Goal: Feedback & Contribution: Leave review/rating

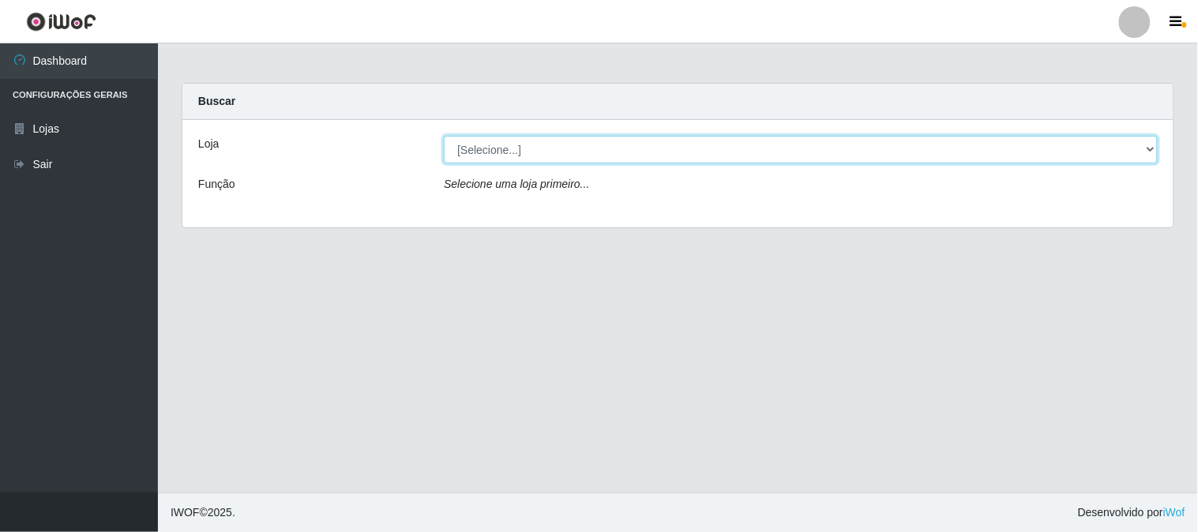
drag, startPoint x: 509, startPoint y: 138, endPoint x: 516, endPoint y: 154, distance: 17.3
click at [509, 138] on select "[Selecione...] Casatudo BR" at bounding box center [801, 150] width 714 height 28
select select "197"
click at [444, 136] on select "[Selecione...] Casatudo BR" at bounding box center [801, 150] width 714 height 28
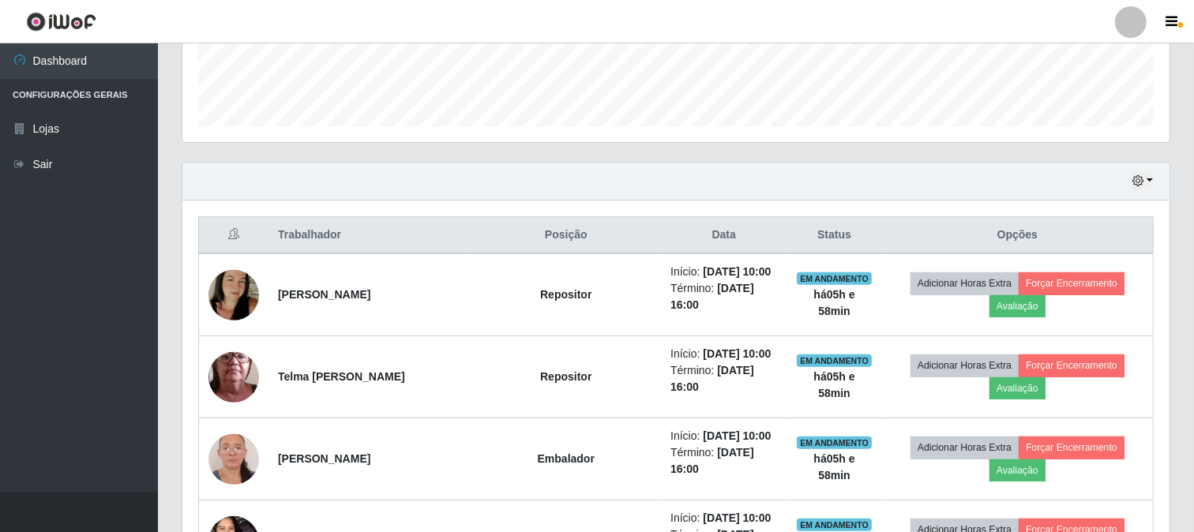
scroll to position [701, 0]
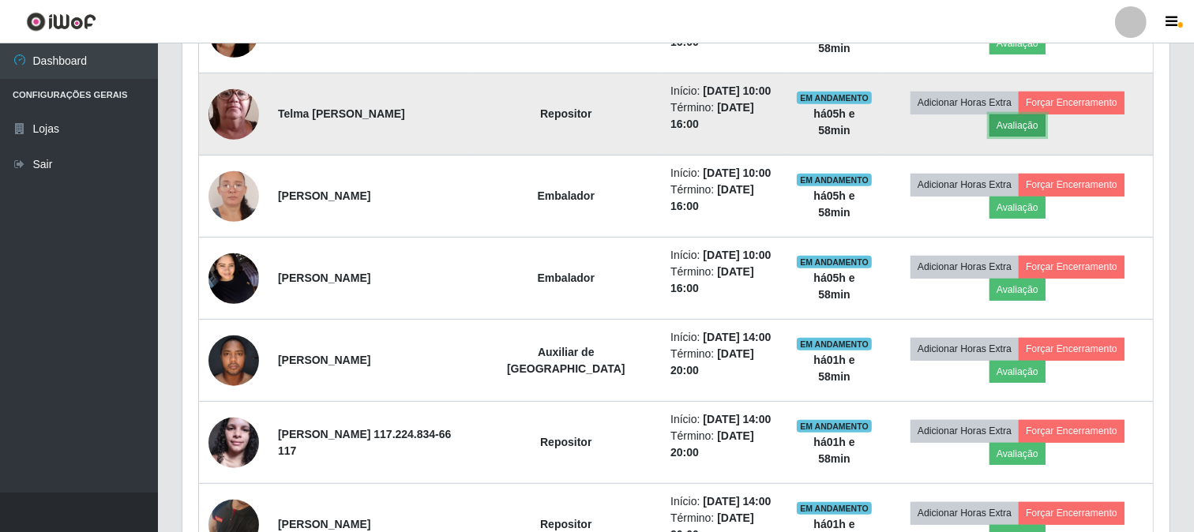
click at [1020, 129] on button "Avaliação" at bounding box center [1018, 126] width 56 height 22
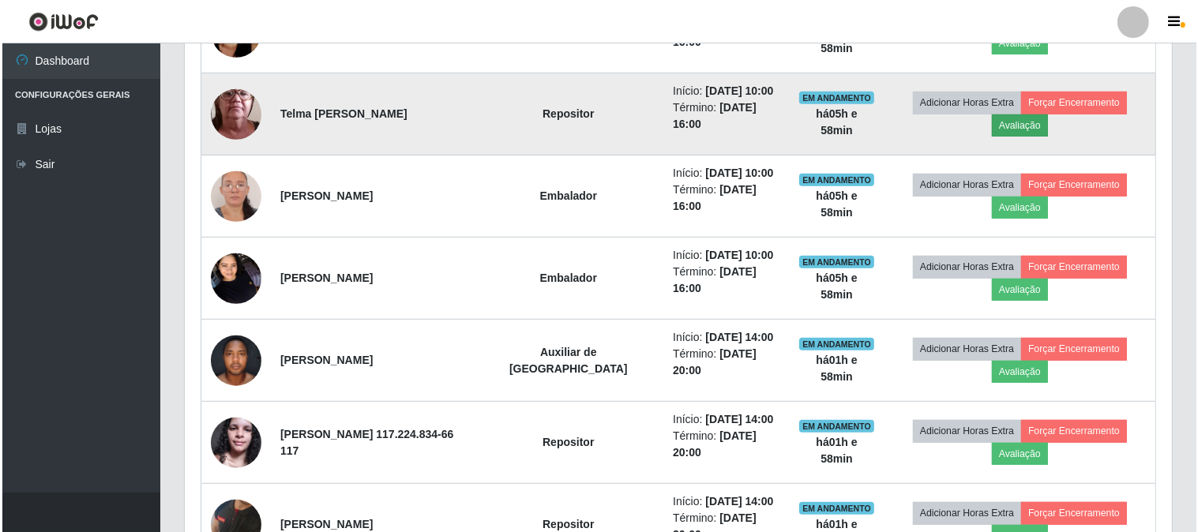
scroll to position [327, 977]
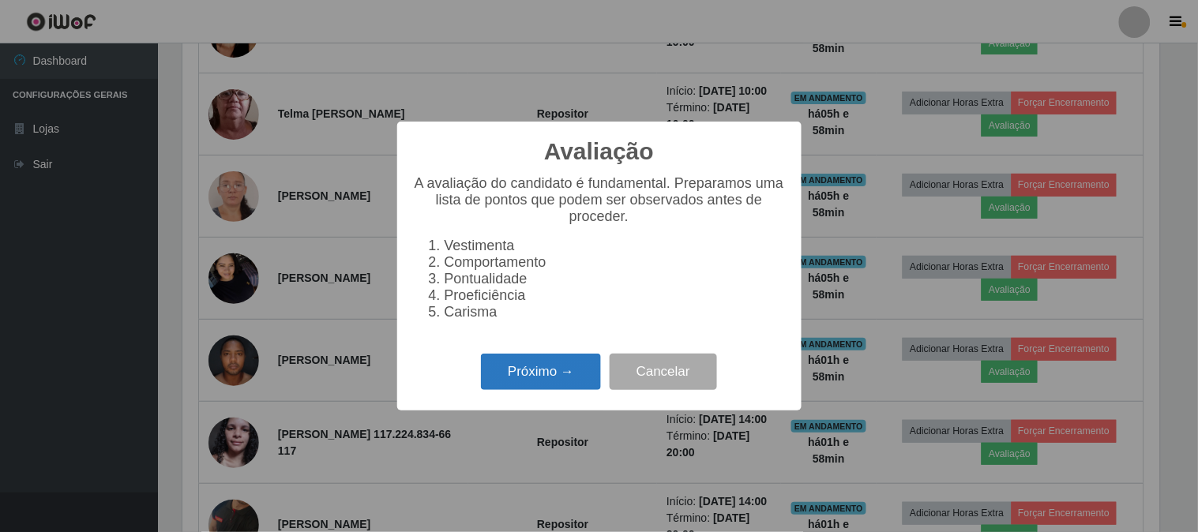
click at [547, 374] on button "Próximo →" at bounding box center [541, 372] width 120 height 37
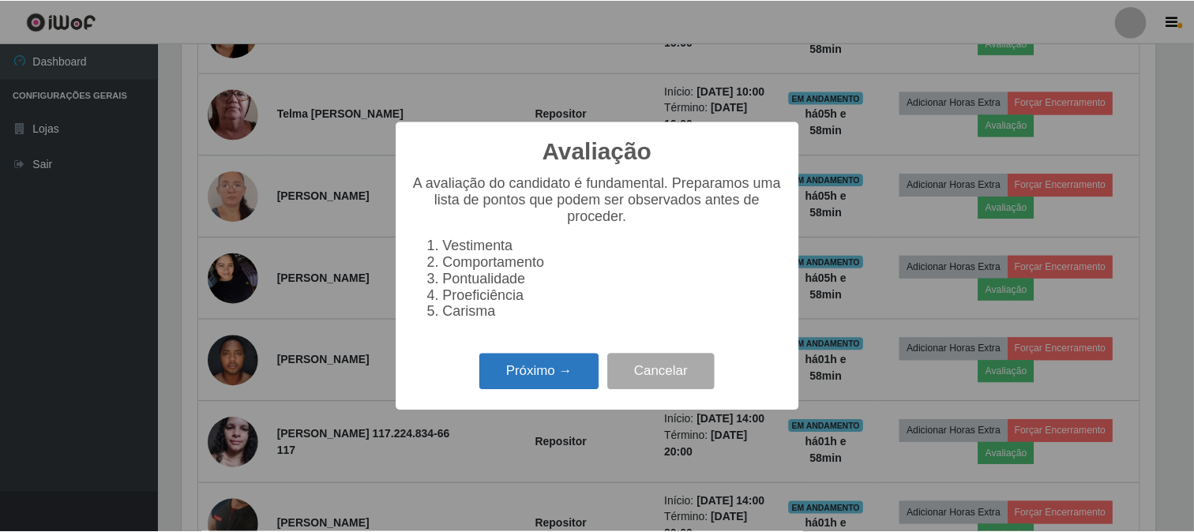
scroll to position [789493, 788843]
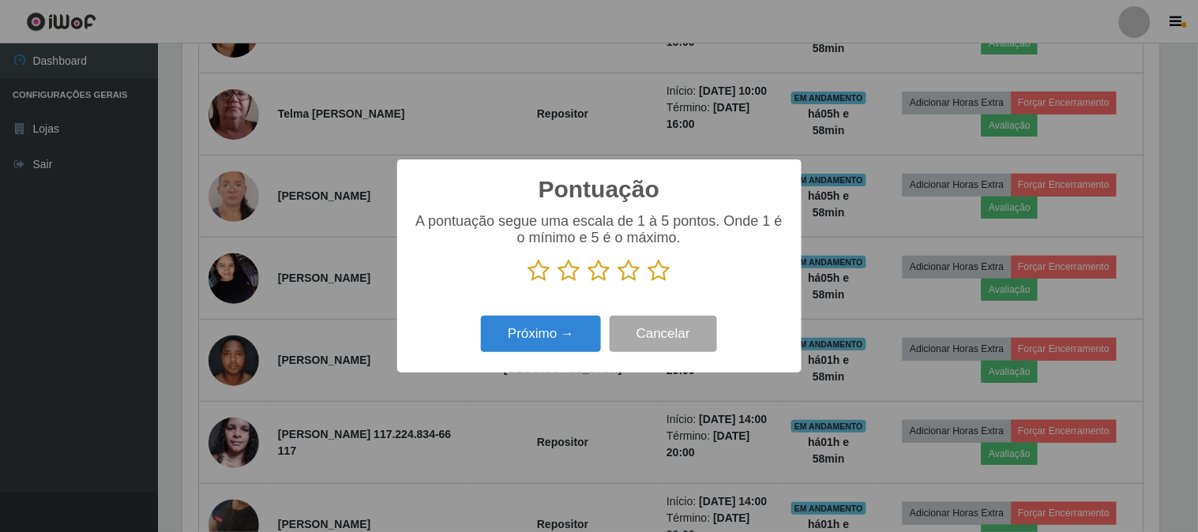
click at [299, 233] on div "Pontuação × A pontuação segue uma escala de 1 à 5 pontos. Onde 1 é o mínimo e 5…" at bounding box center [599, 266] width 1198 height 532
click at [697, 341] on button "Cancelar" at bounding box center [663, 334] width 107 height 37
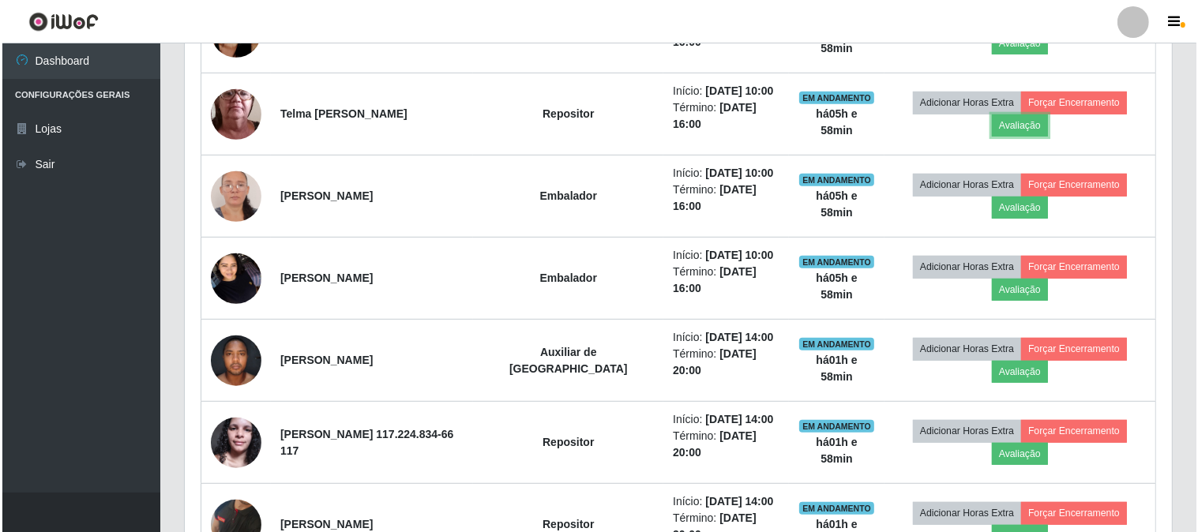
scroll to position [327, 987]
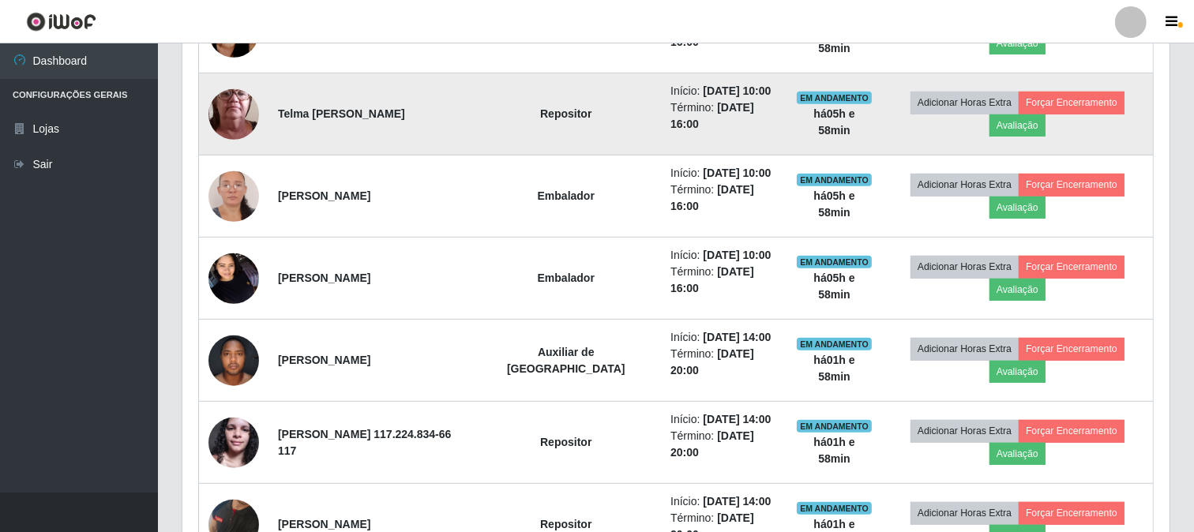
click at [222, 97] on img at bounding box center [234, 114] width 51 height 112
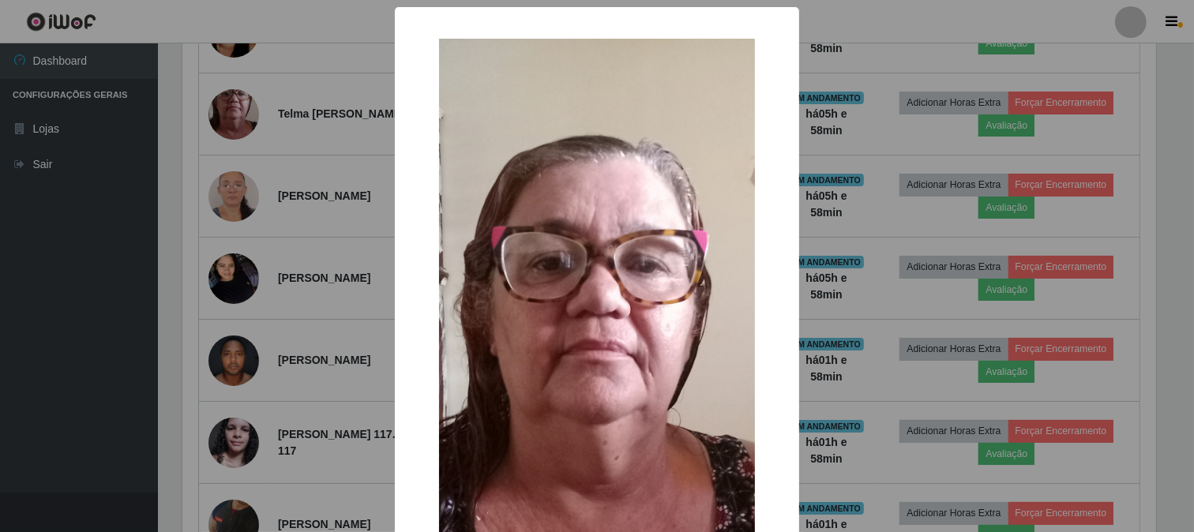
scroll to position [327, 977]
click at [849, 218] on div "× OK Cancel" at bounding box center [599, 266] width 1198 height 532
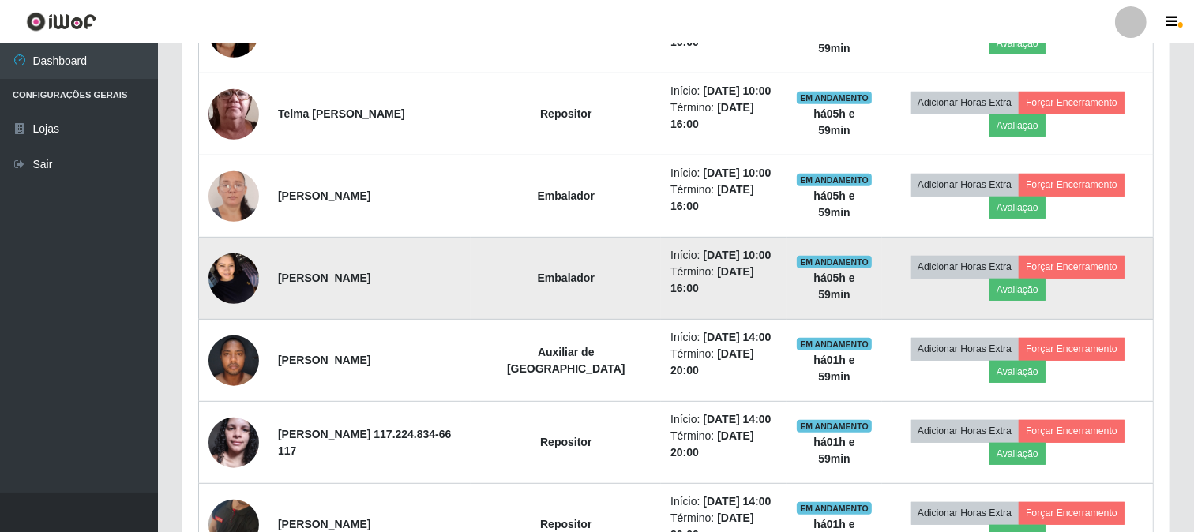
scroll to position [526, 0]
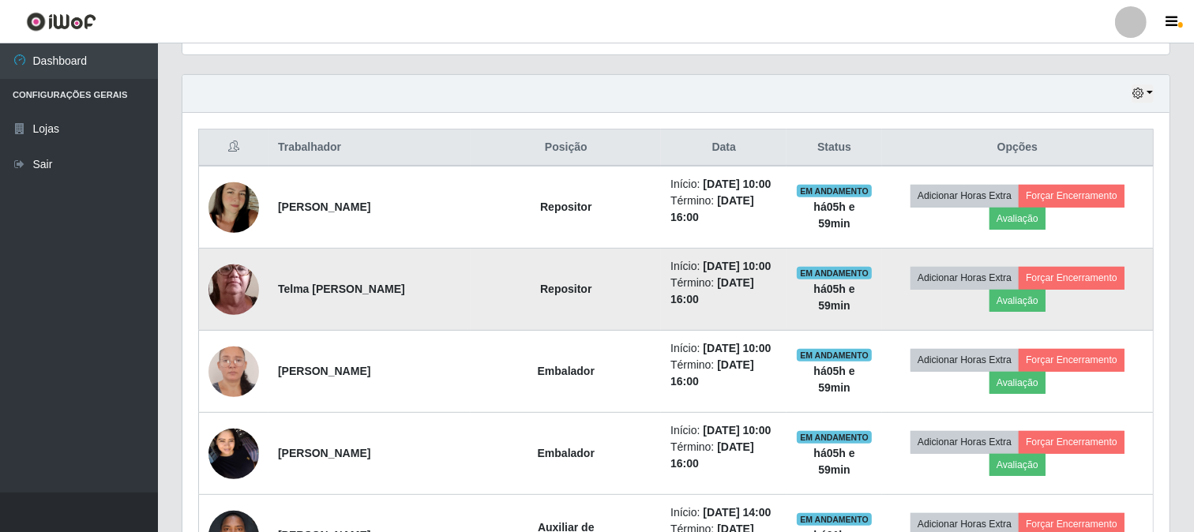
click at [423, 294] on td "Telma [PERSON_NAME]" at bounding box center [370, 290] width 202 height 82
click at [1006, 301] on button "Avaliação" at bounding box center [1018, 301] width 56 height 22
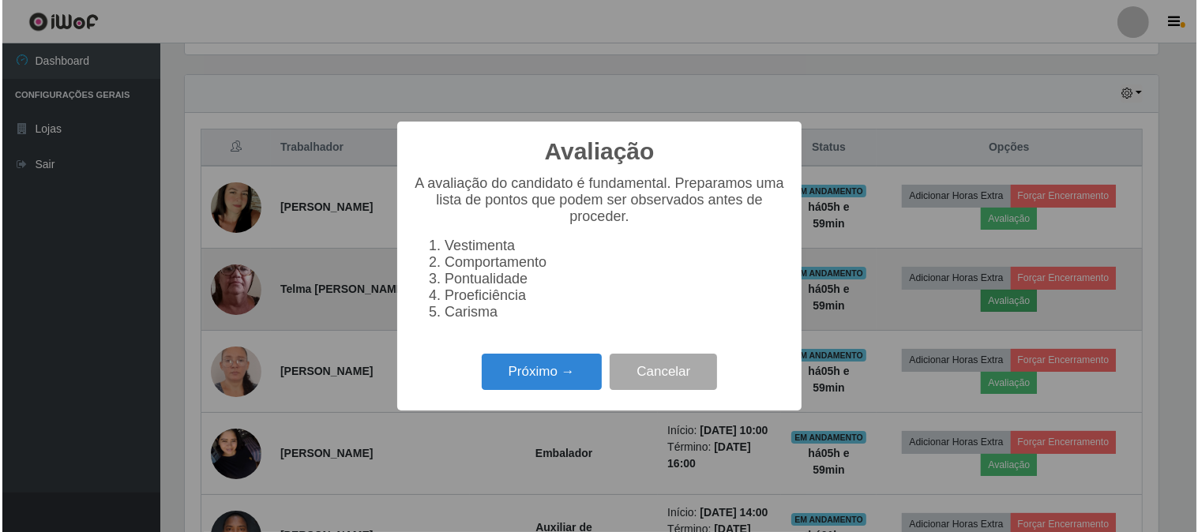
scroll to position [327, 977]
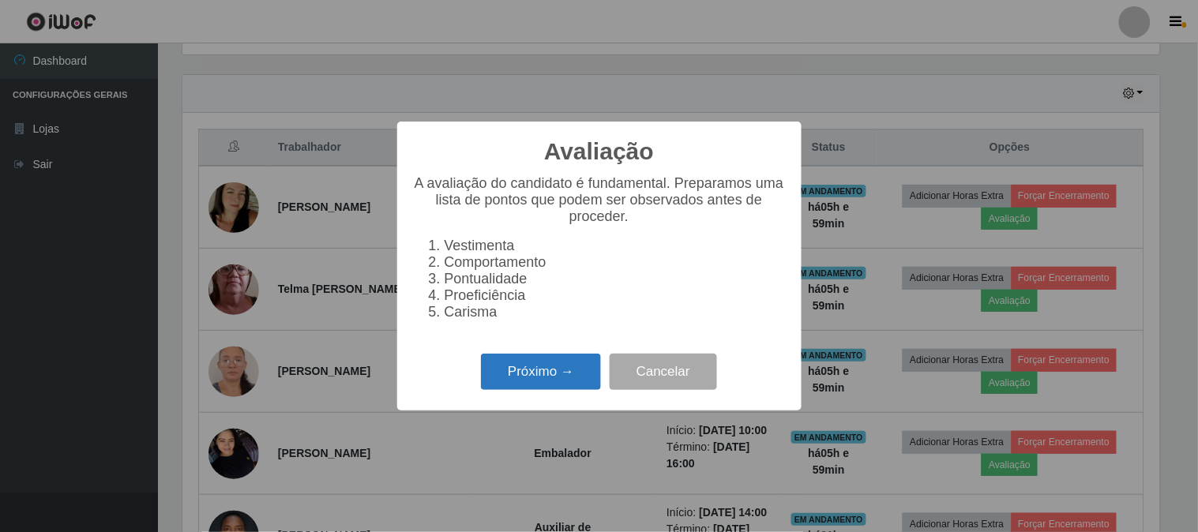
click at [515, 381] on button "Próximo →" at bounding box center [541, 372] width 120 height 37
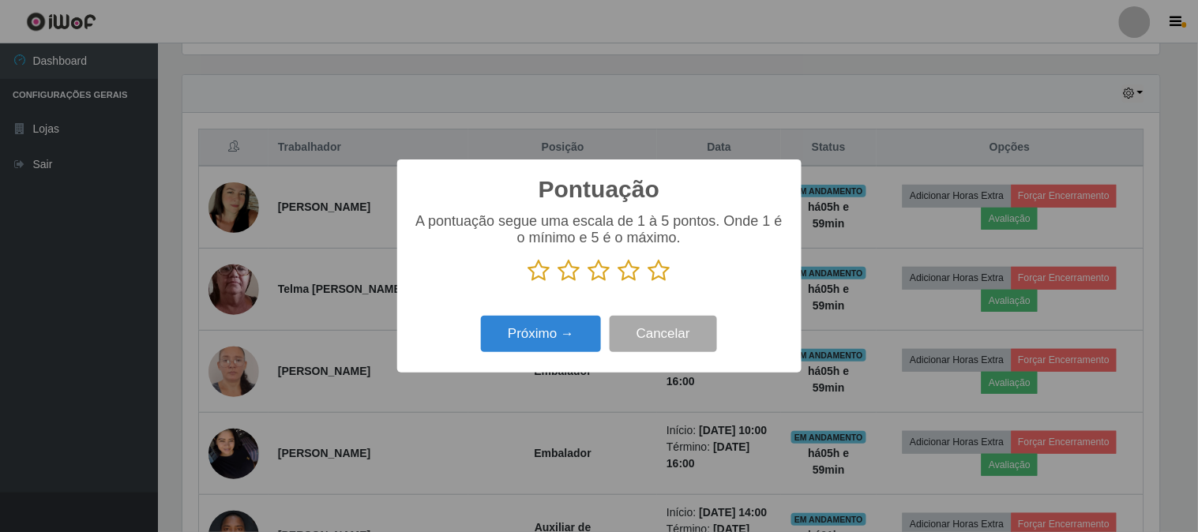
click at [533, 279] on icon at bounding box center [539, 271] width 22 height 24
click at [528, 283] on input "radio" at bounding box center [528, 283] width 0 height 0
click at [541, 337] on button "Próximo →" at bounding box center [541, 334] width 120 height 37
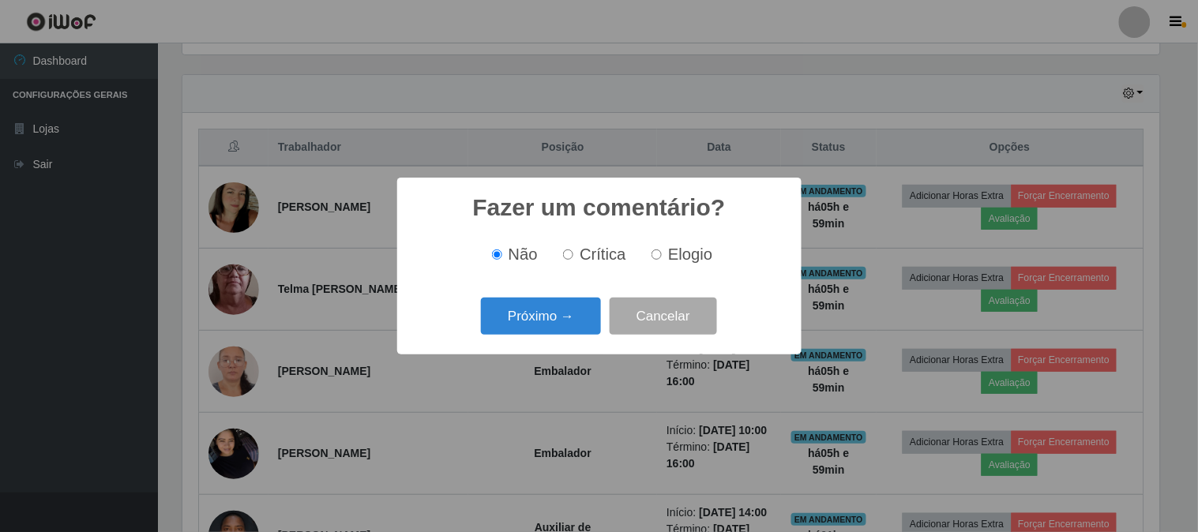
click at [570, 254] on input "Crítica" at bounding box center [568, 255] width 10 height 10
radio input "true"
click at [571, 303] on button "Próximo →" at bounding box center [541, 316] width 120 height 37
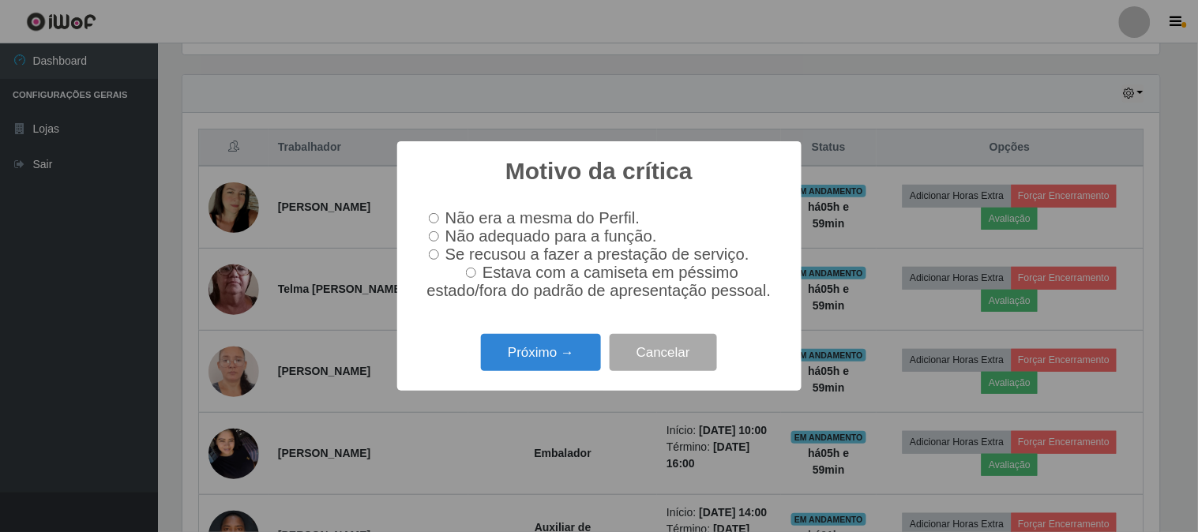
click at [432, 234] on input "Não adequado para a função." at bounding box center [434, 236] width 10 height 10
radio input "true"
click at [537, 359] on button "Próximo →" at bounding box center [541, 352] width 120 height 37
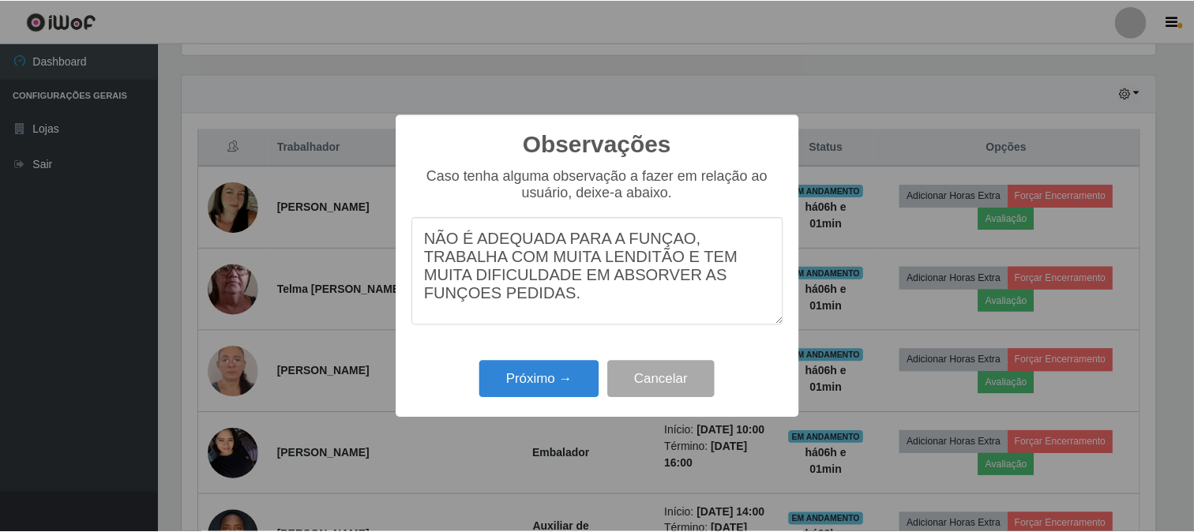
scroll to position [16, 0]
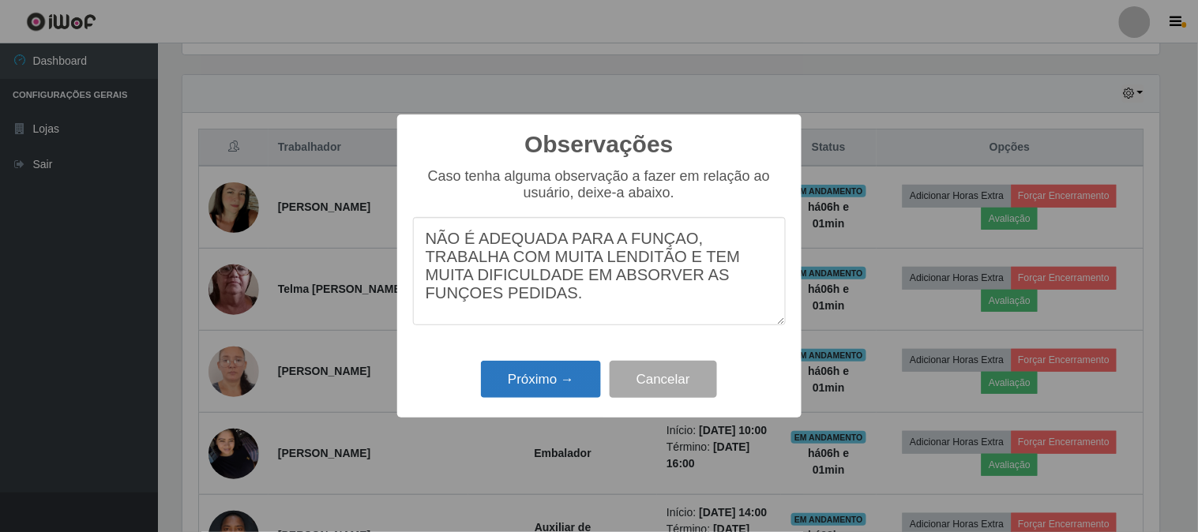
type textarea "NÃO É ADEQUADA PARA A FUNÇAO, TRABALHA COM MUITA LENDITÃO E TEM MUITA DIFICULDA…"
click at [532, 388] on button "Próximo →" at bounding box center [541, 379] width 120 height 37
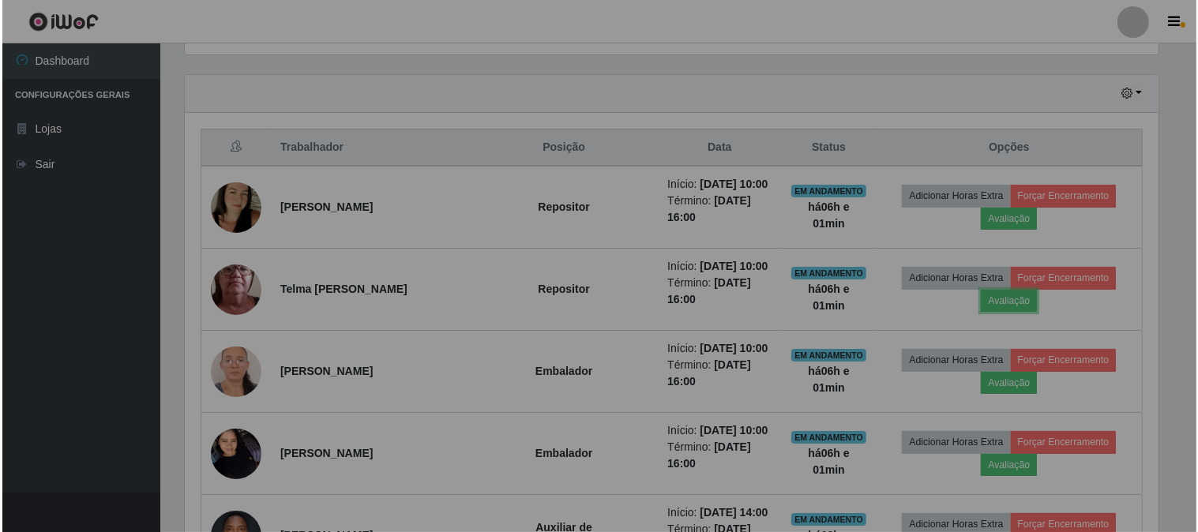
scroll to position [327, 987]
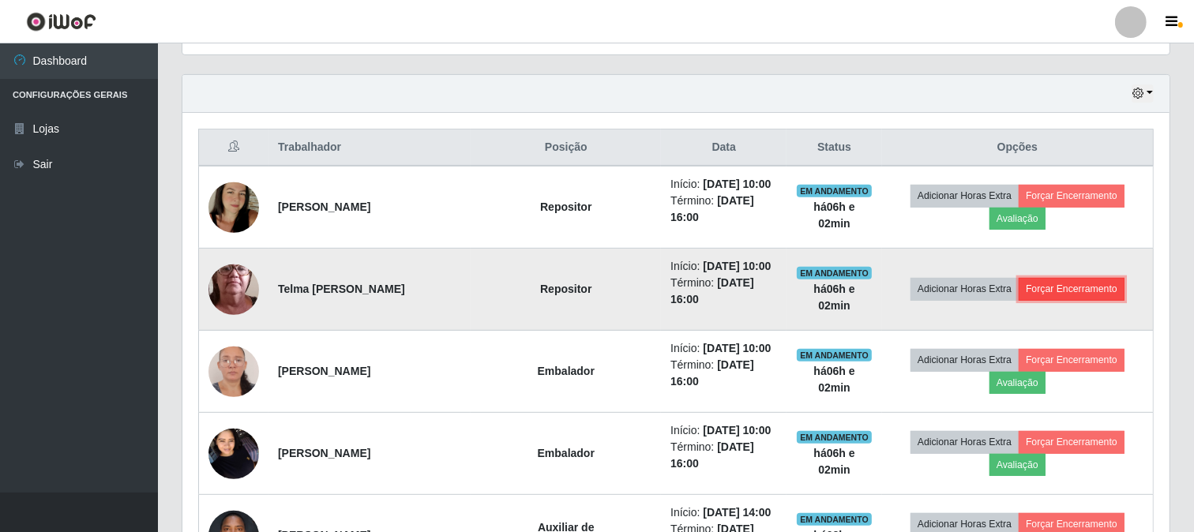
click at [1060, 288] on button "Forçar Encerramento" at bounding box center [1072, 289] width 106 height 22
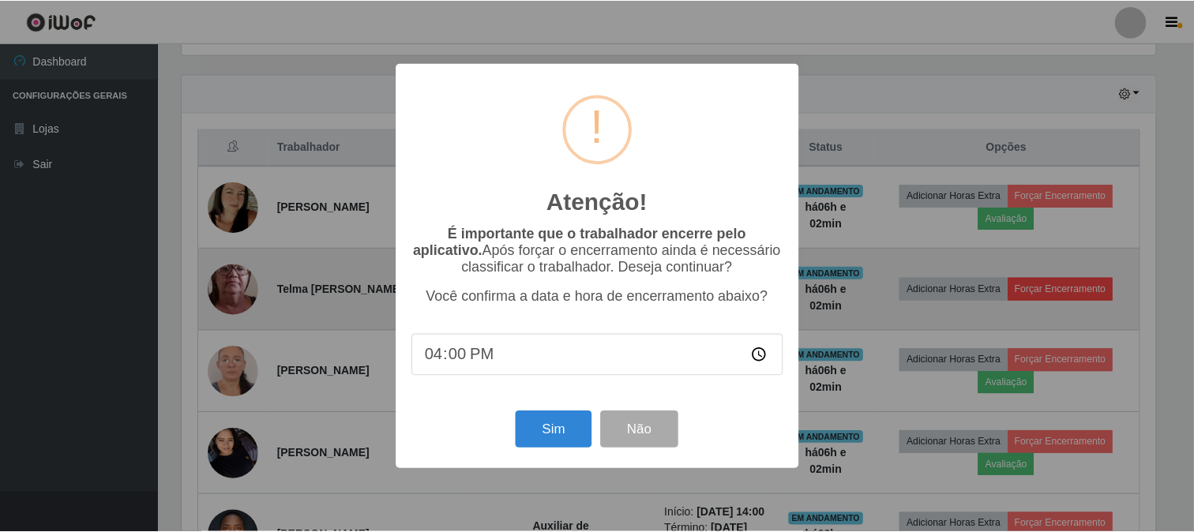
scroll to position [327, 977]
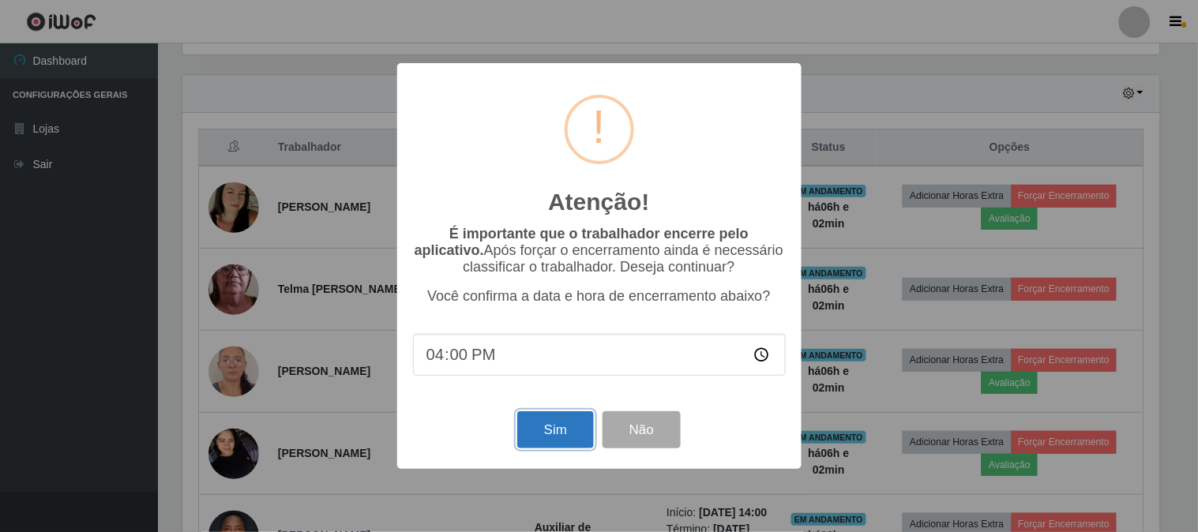
click at [565, 430] on button "Sim" at bounding box center [555, 429] width 77 height 37
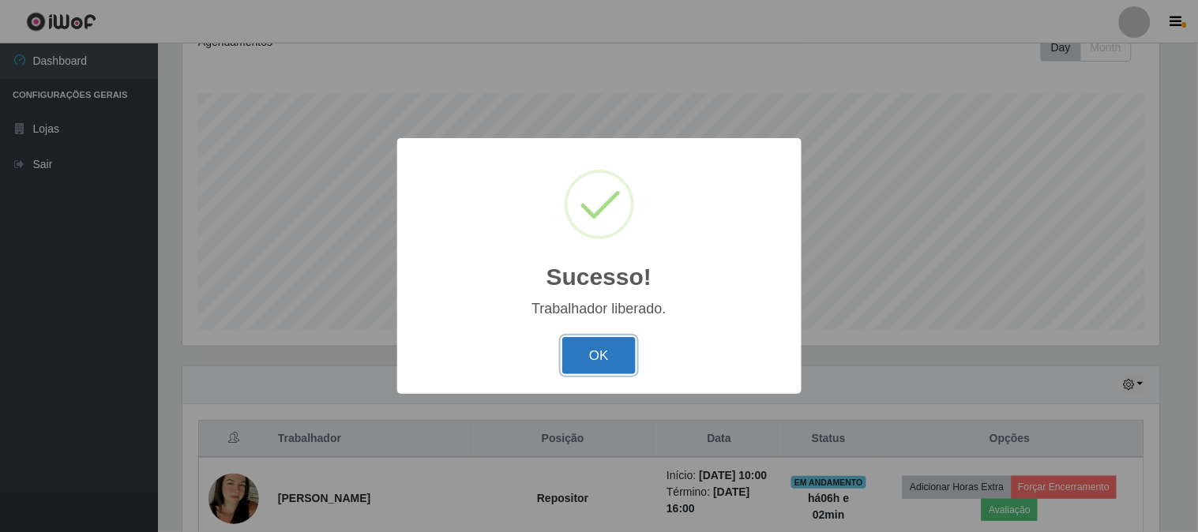
click at [604, 361] on button "OK" at bounding box center [598, 355] width 73 height 37
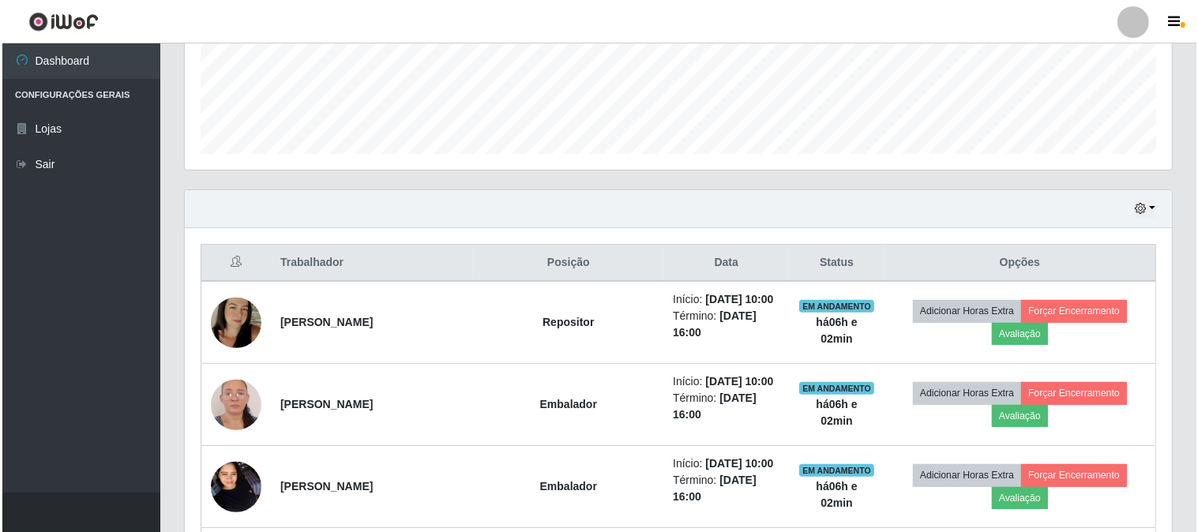
scroll to position [586, 0]
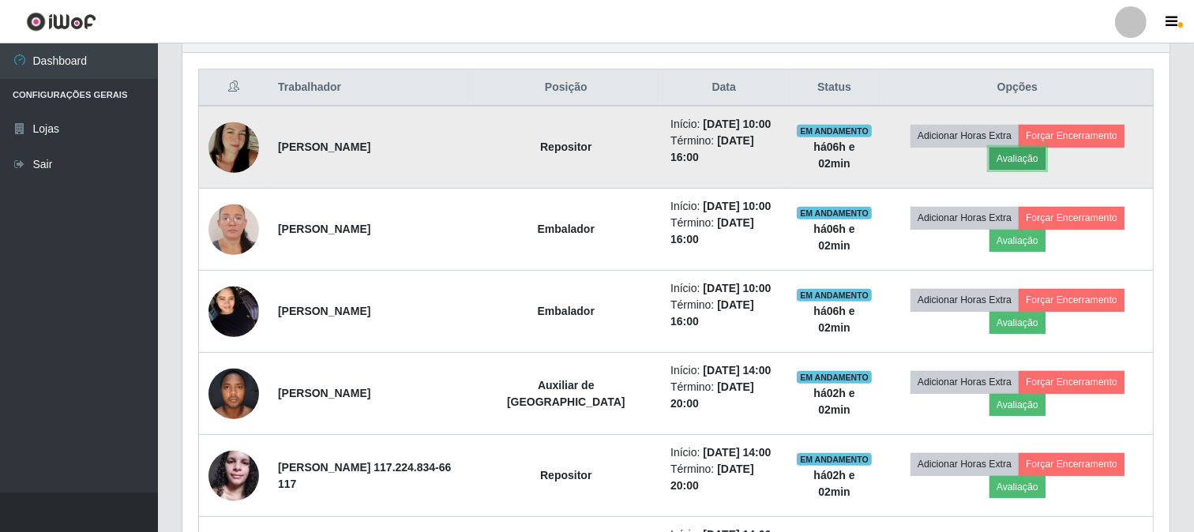
click at [1011, 166] on button "Avaliação" at bounding box center [1018, 159] width 56 height 22
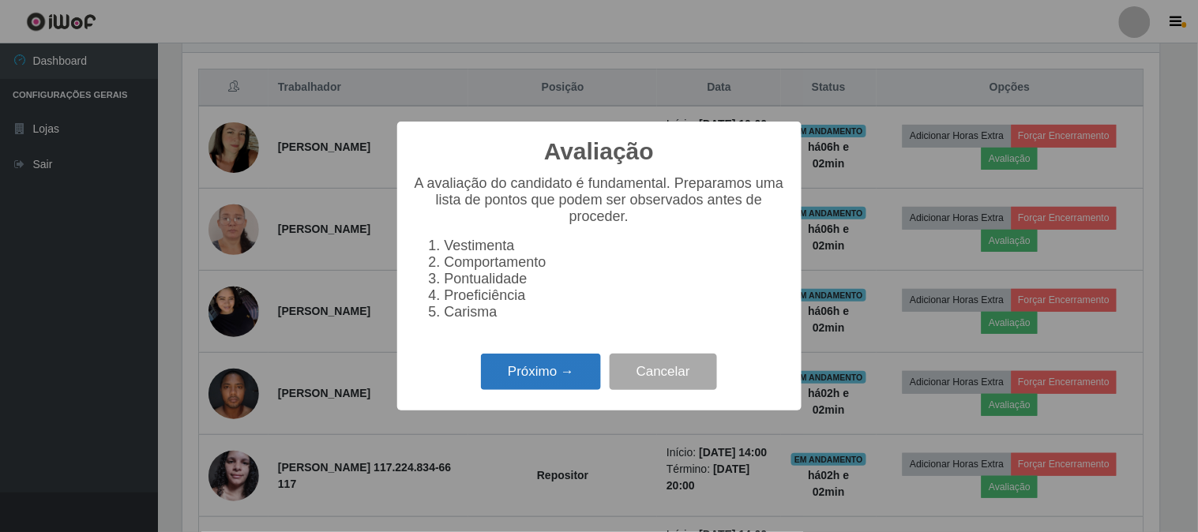
click at [524, 388] on button "Próximo →" at bounding box center [541, 372] width 120 height 37
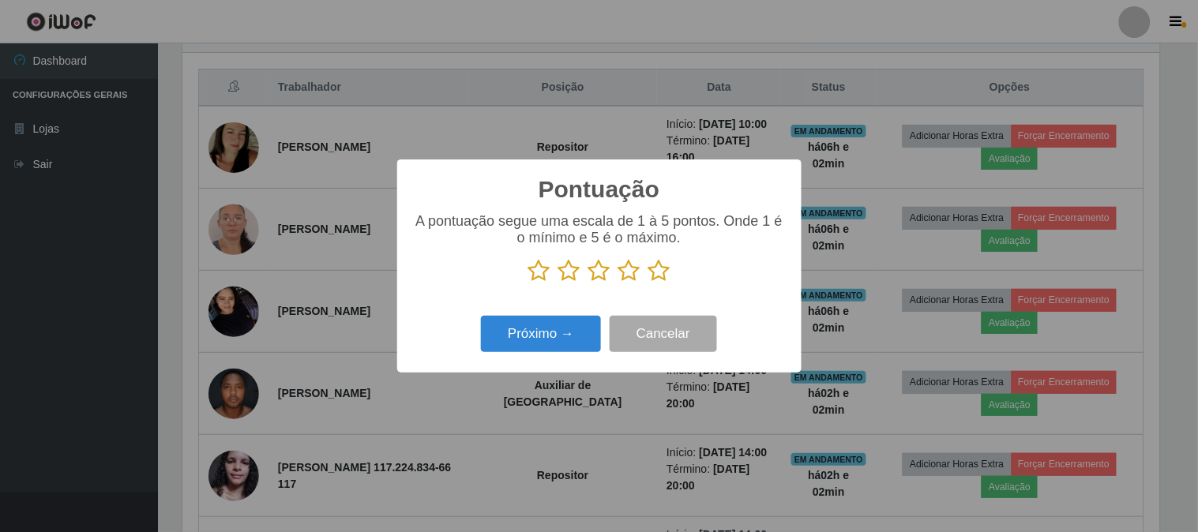
click at [656, 274] on icon at bounding box center [659, 271] width 22 height 24
click at [648, 283] on input "radio" at bounding box center [648, 283] width 0 height 0
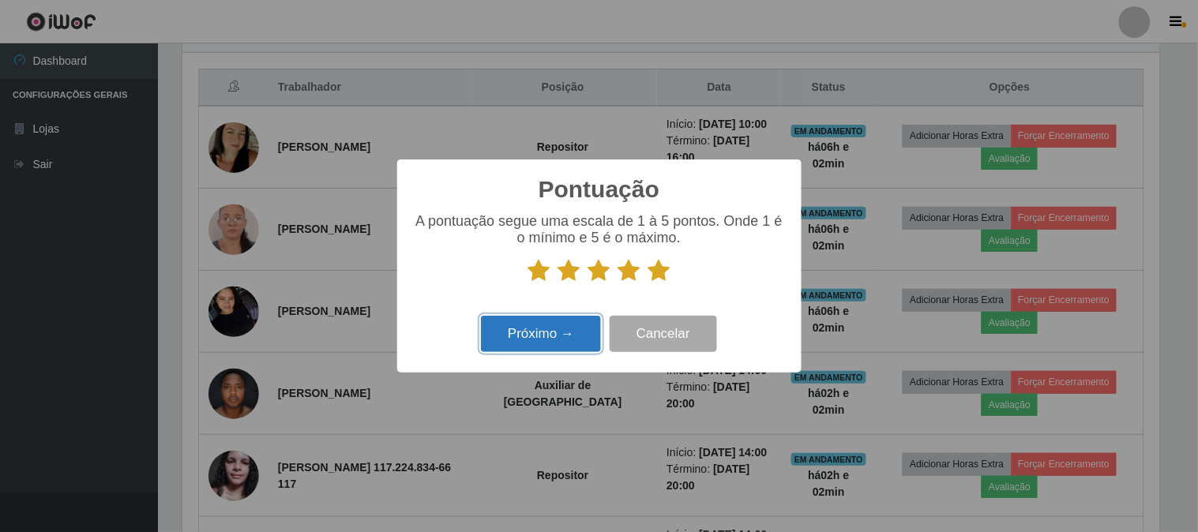
click at [546, 344] on button "Próximo →" at bounding box center [541, 334] width 120 height 37
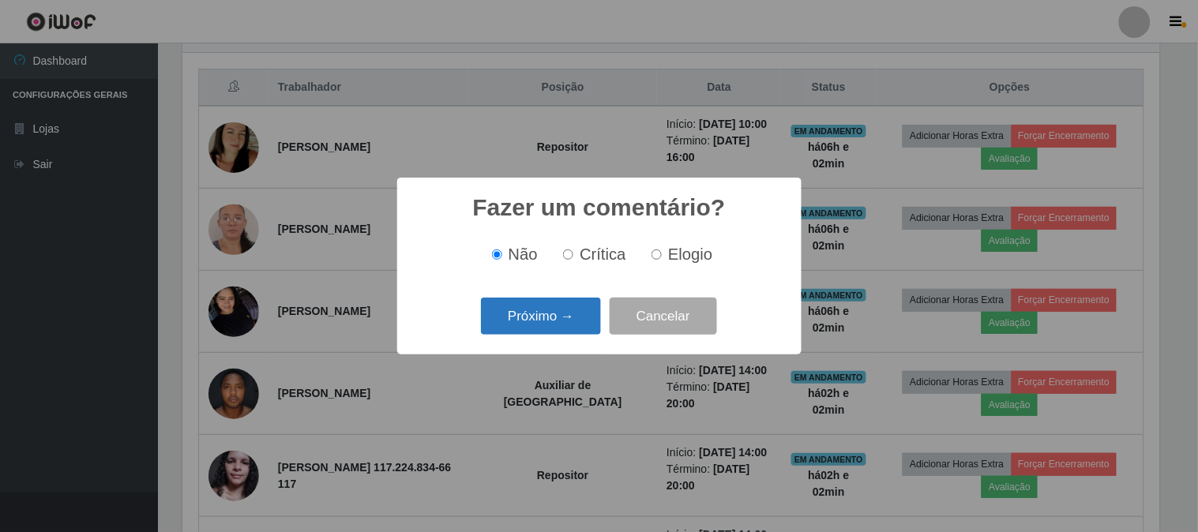
click at [545, 321] on button "Próximo →" at bounding box center [541, 316] width 120 height 37
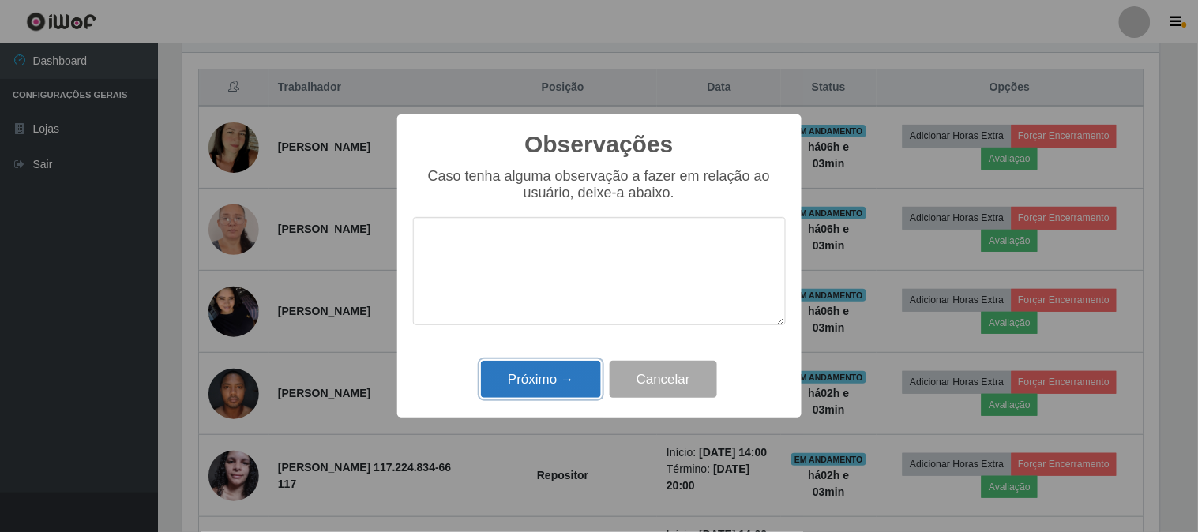
click at [546, 389] on button "Próximo →" at bounding box center [541, 379] width 120 height 37
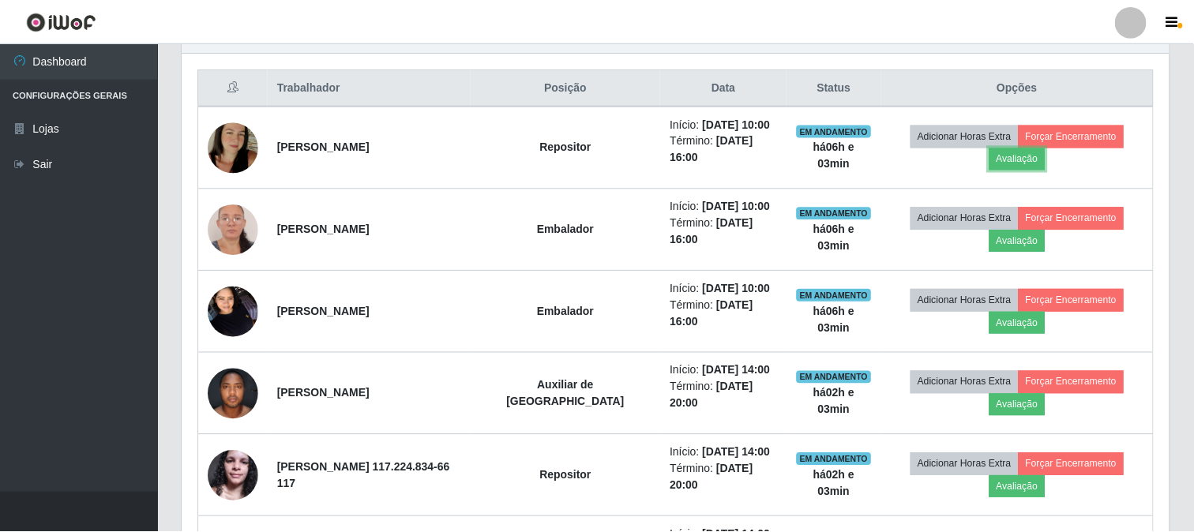
scroll to position [327, 987]
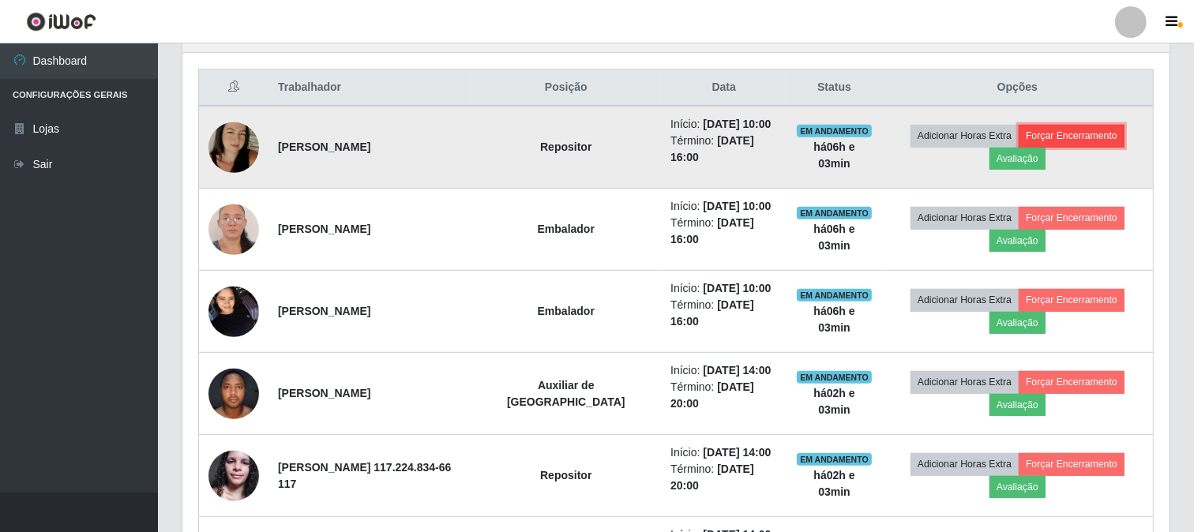
click at [1057, 126] on button "Forçar Encerramento" at bounding box center [1072, 136] width 106 height 22
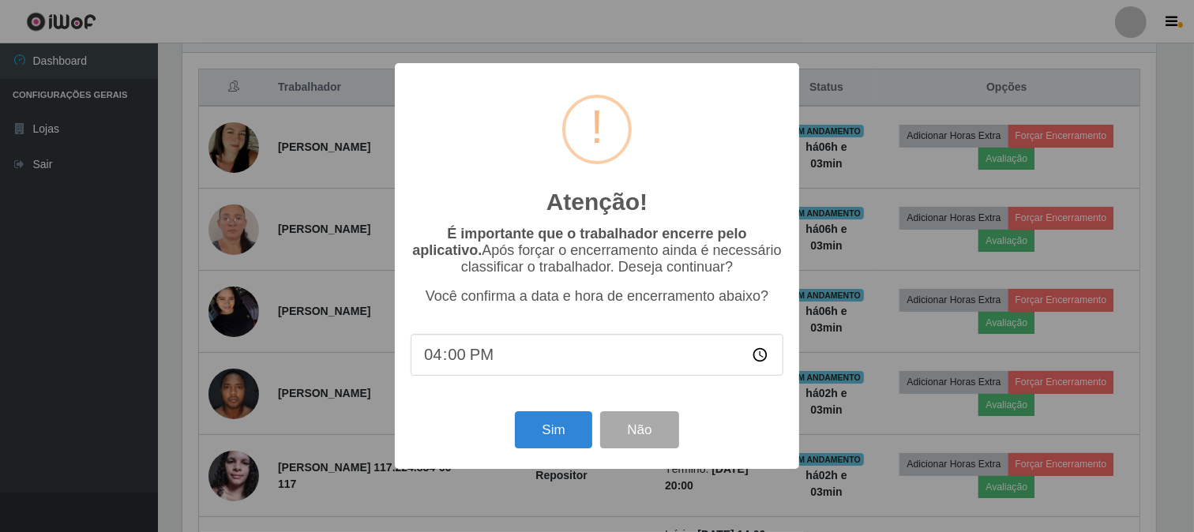
scroll to position [327, 977]
click at [548, 427] on button "Sim" at bounding box center [555, 429] width 77 height 37
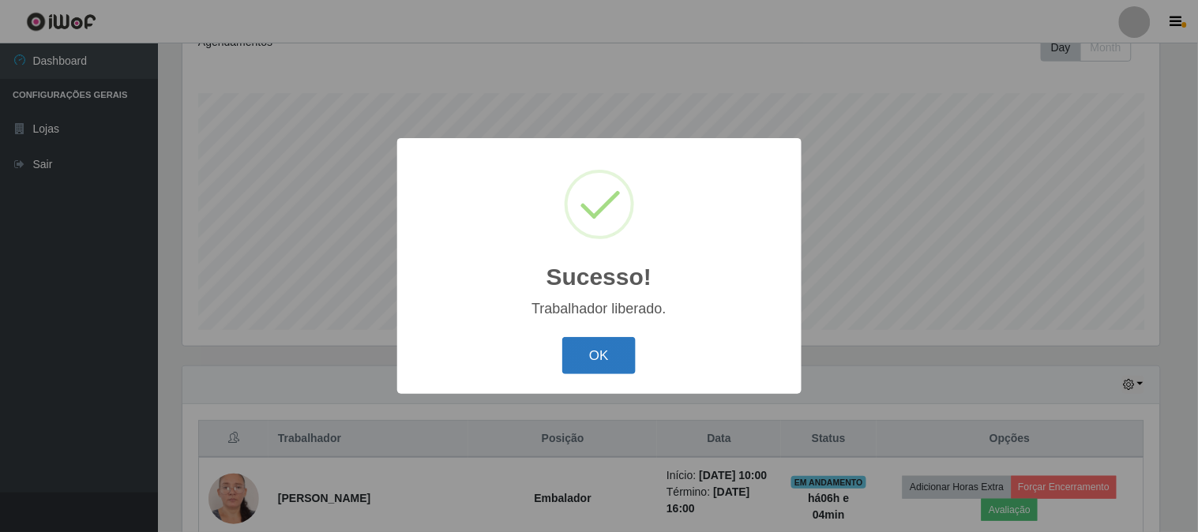
click at [607, 365] on button "OK" at bounding box center [598, 355] width 73 height 37
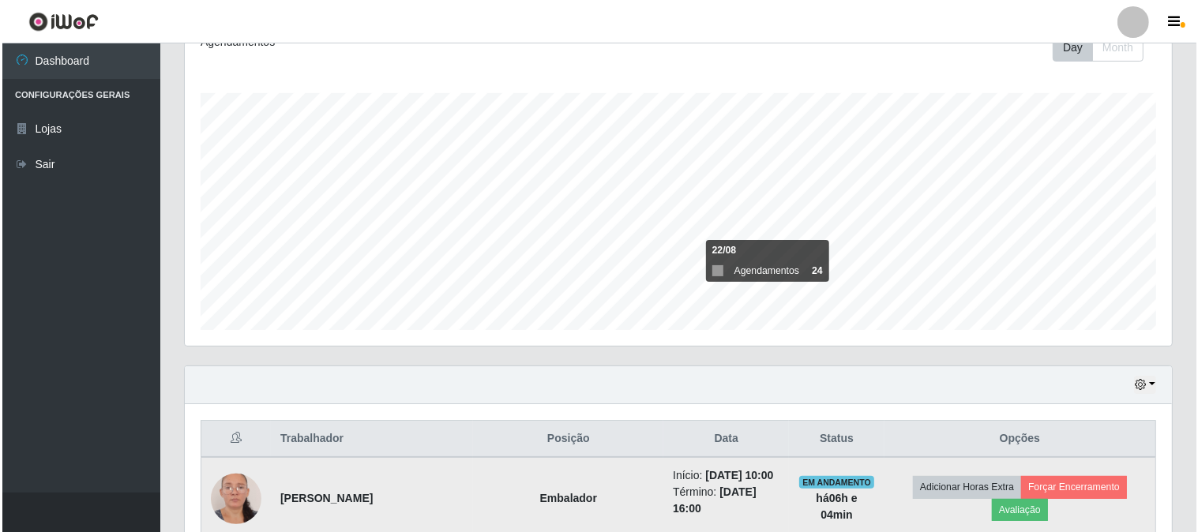
scroll to position [498, 0]
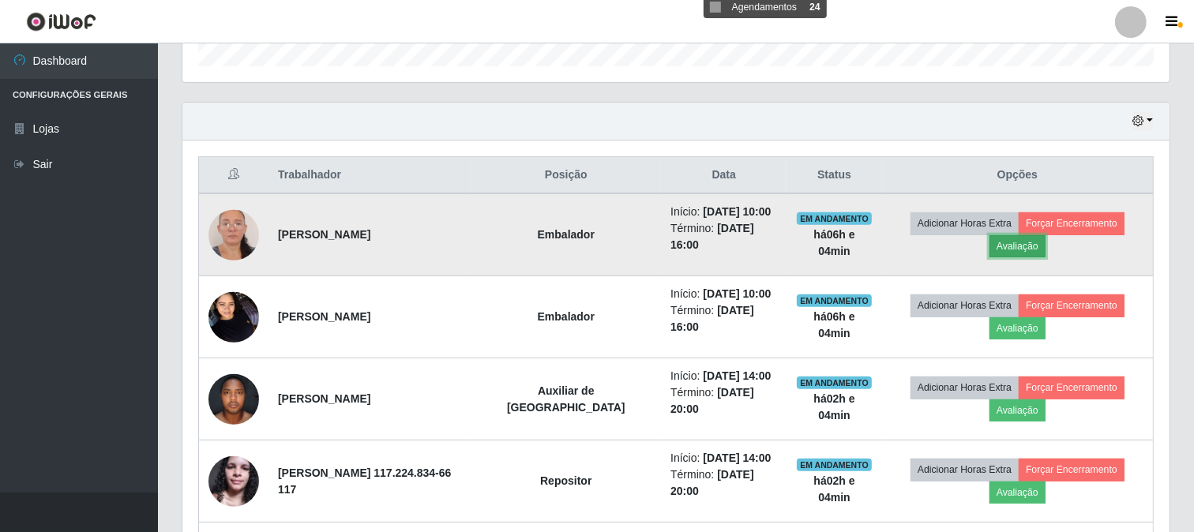
click at [1032, 249] on button "Avaliação" at bounding box center [1018, 246] width 56 height 22
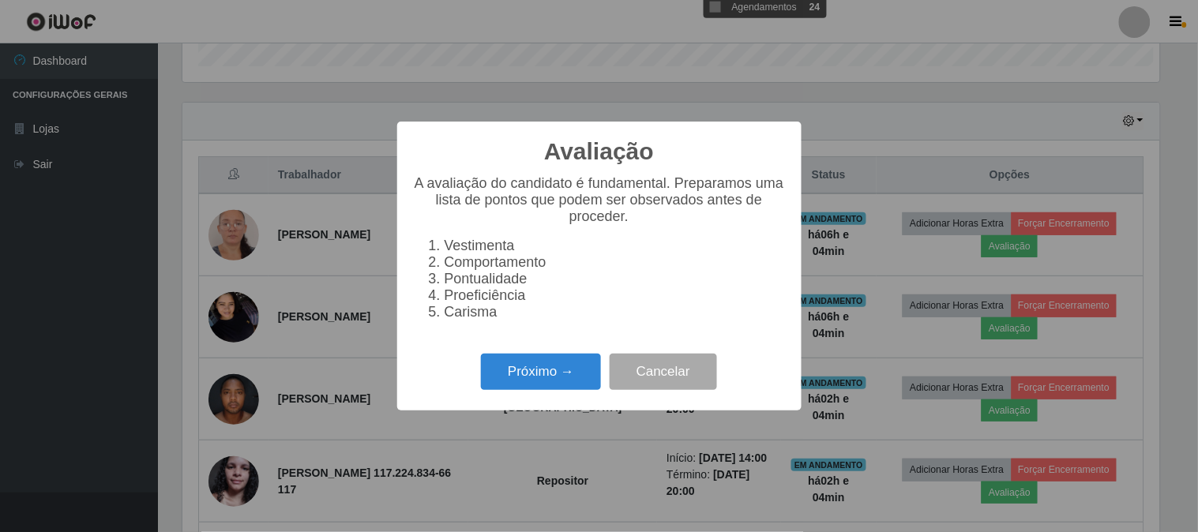
scroll to position [327, 977]
click at [524, 385] on button "Próximo →" at bounding box center [541, 372] width 120 height 37
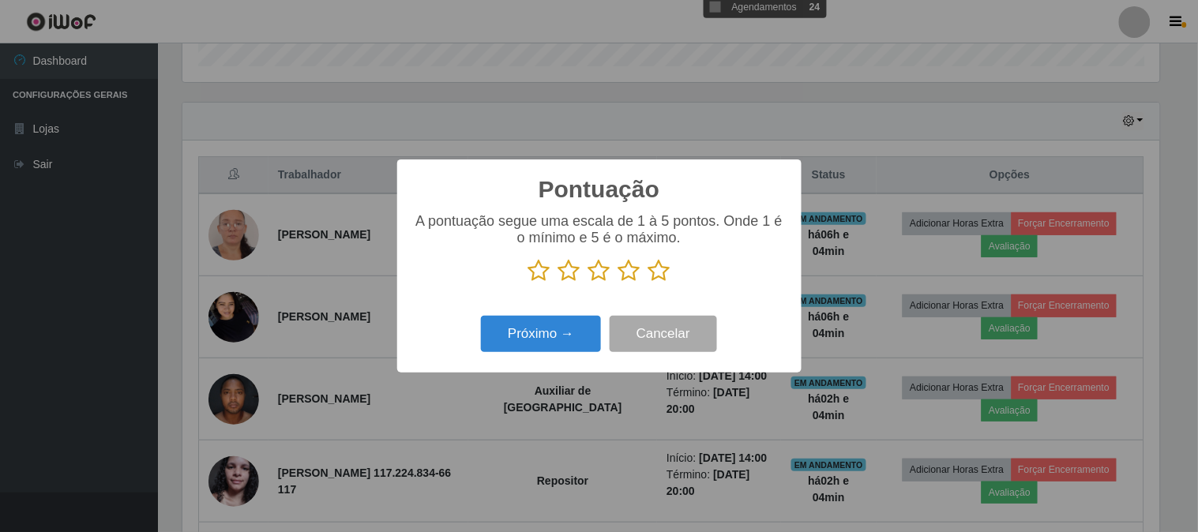
scroll to position [789493, 788843]
drag, startPoint x: 659, startPoint y: 277, endPoint x: 601, endPoint y: 309, distance: 65.7
click at [658, 277] on icon at bounding box center [659, 271] width 22 height 24
click at [648, 283] on input "radio" at bounding box center [648, 283] width 0 height 0
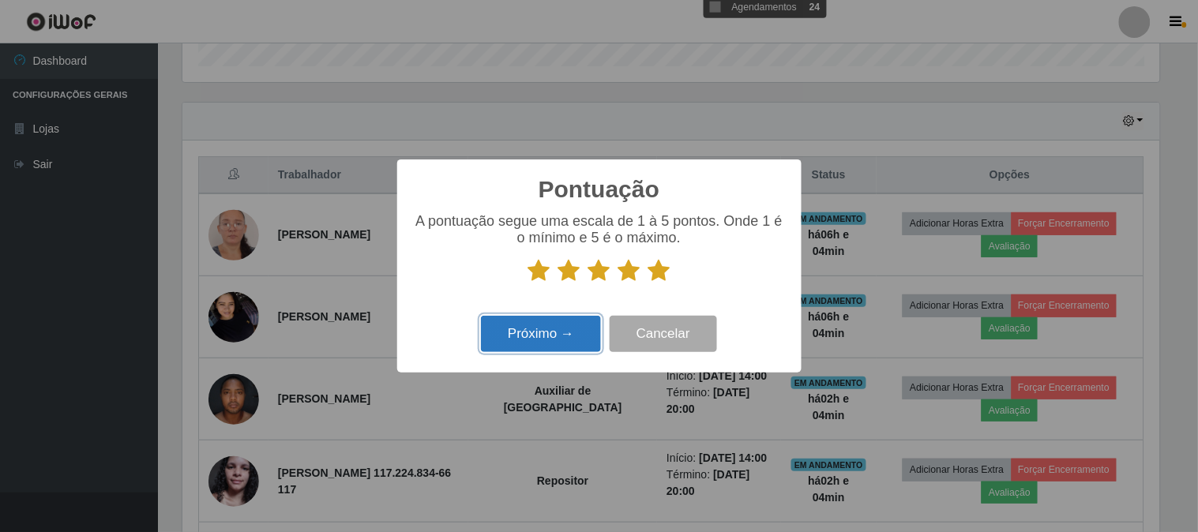
click at [547, 341] on button "Próximo →" at bounding box center [541, 334] width 120 height 37
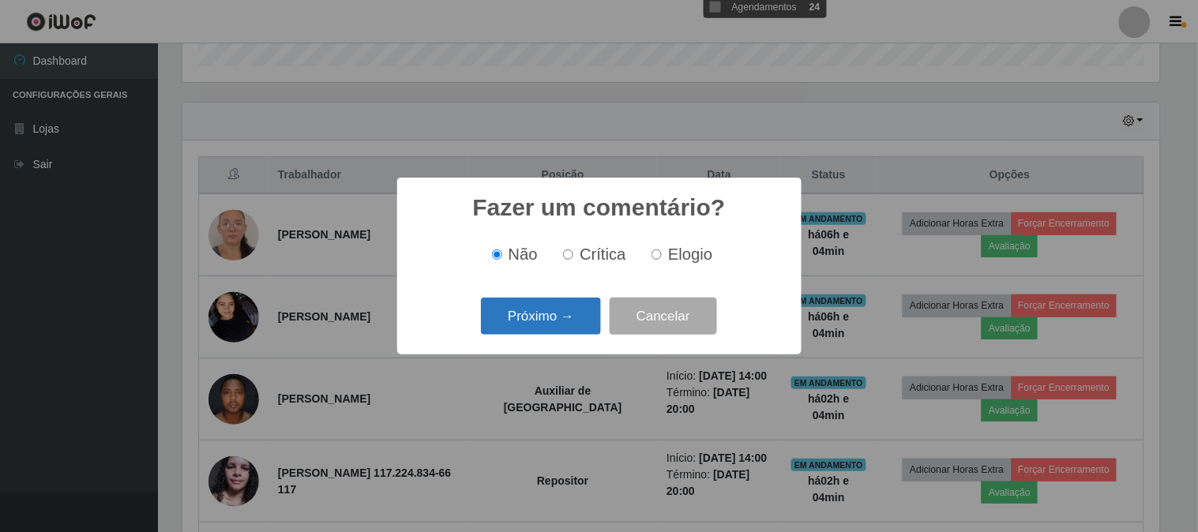
click at [538, 314] on button "Próximo →" at bounding box center [541, 316] width 120 height 37
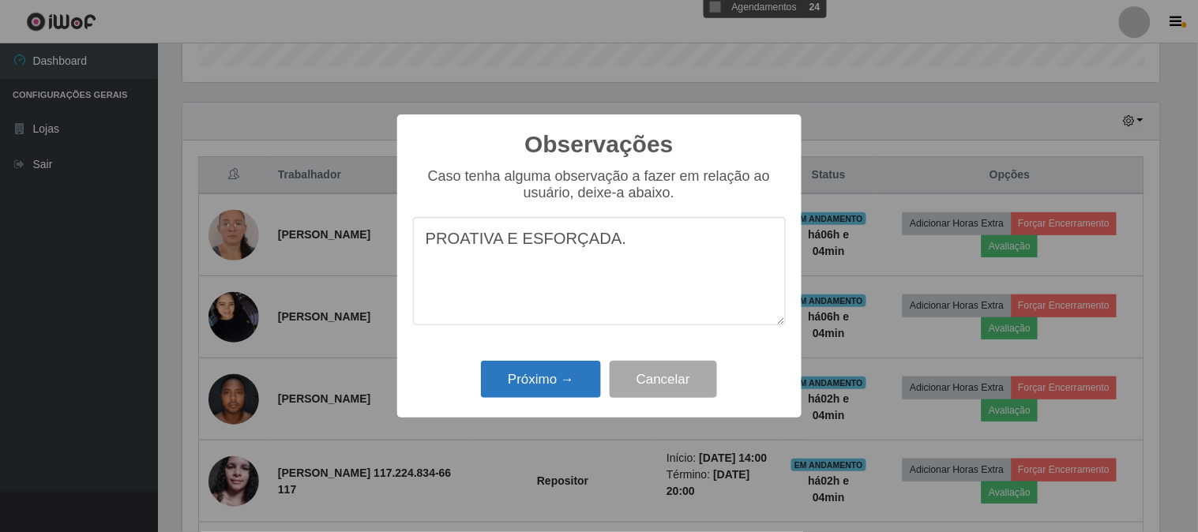
type textarea "PROATIVA E ESFORÇADA."
click at [523, 388] on button "Próximo →" at bounding box center [541, 379] width 120 height 37
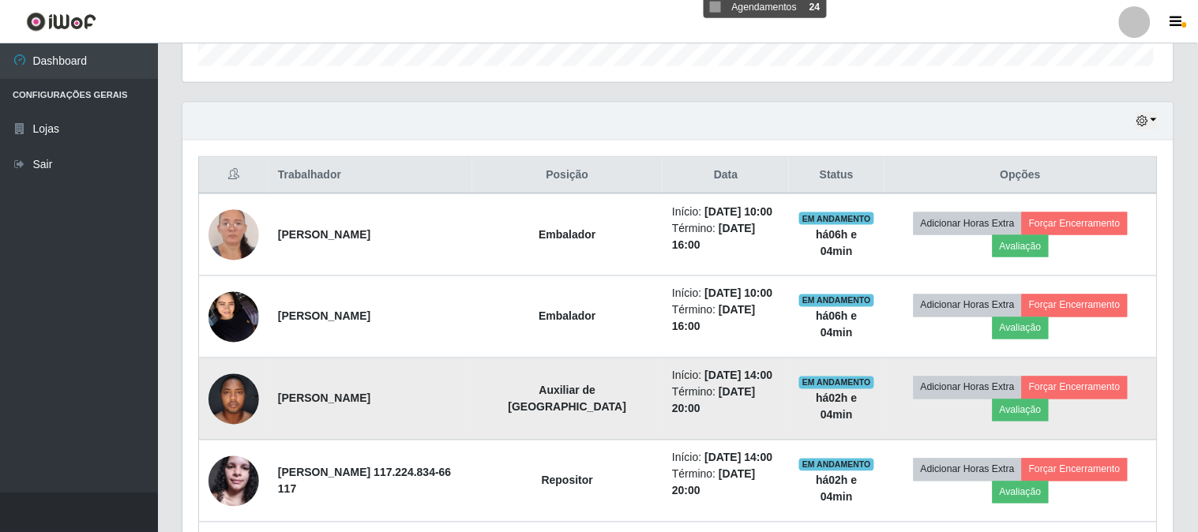
scroll to position [327, 987]
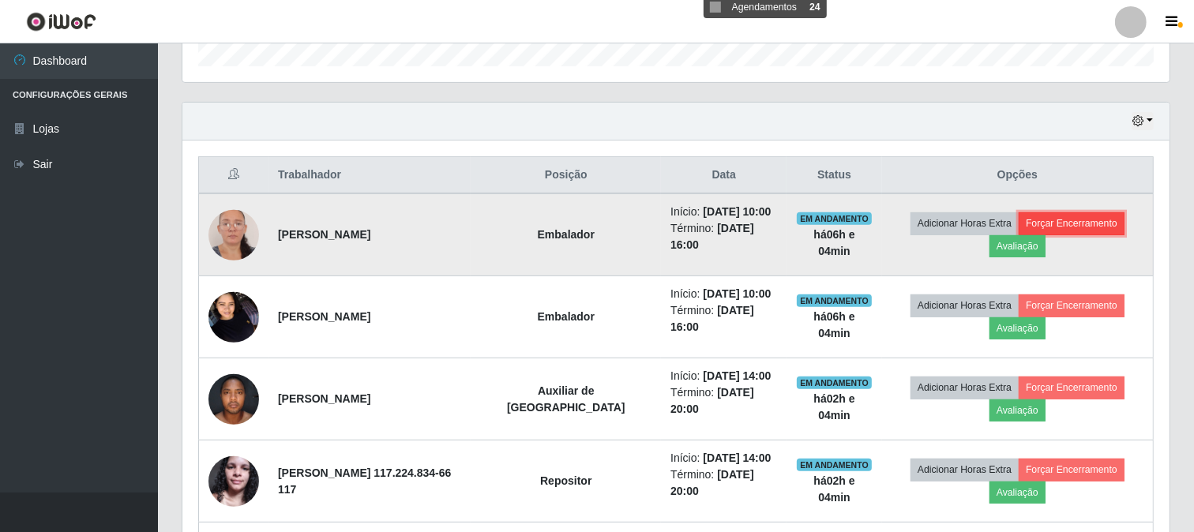
click at [1084, 225] on button "Forçar Encerramento" at bounding box center [1072, 223] width 106 height 22
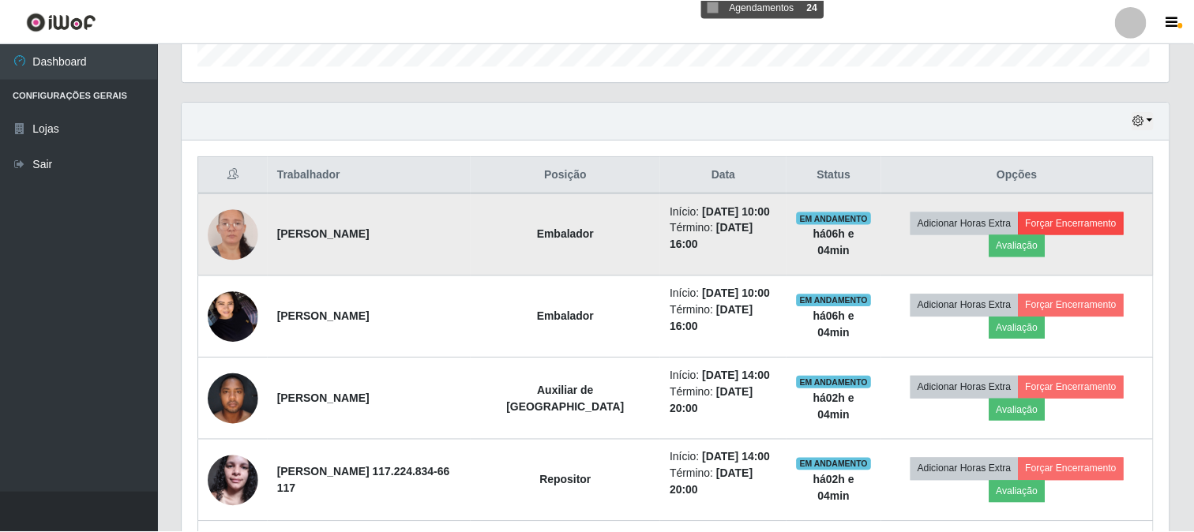
scroll to position [327, 977]
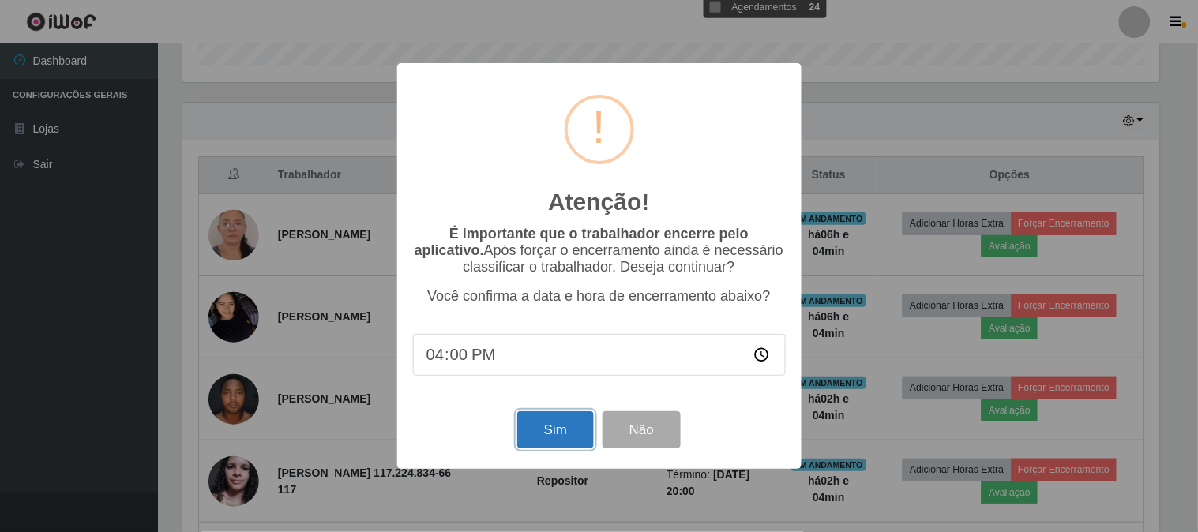
click at [549, 430] on button "Sim" at bounding box center [555, 429] width 77 height 37
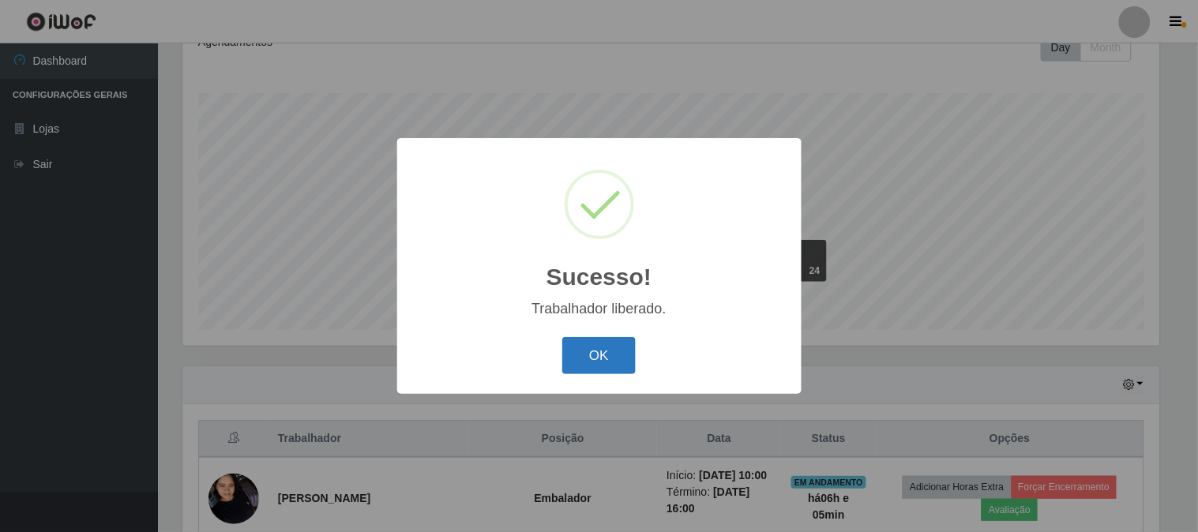
click at [589, 359] on button "OK" at bounding box center [598, 355] width 73 height 37
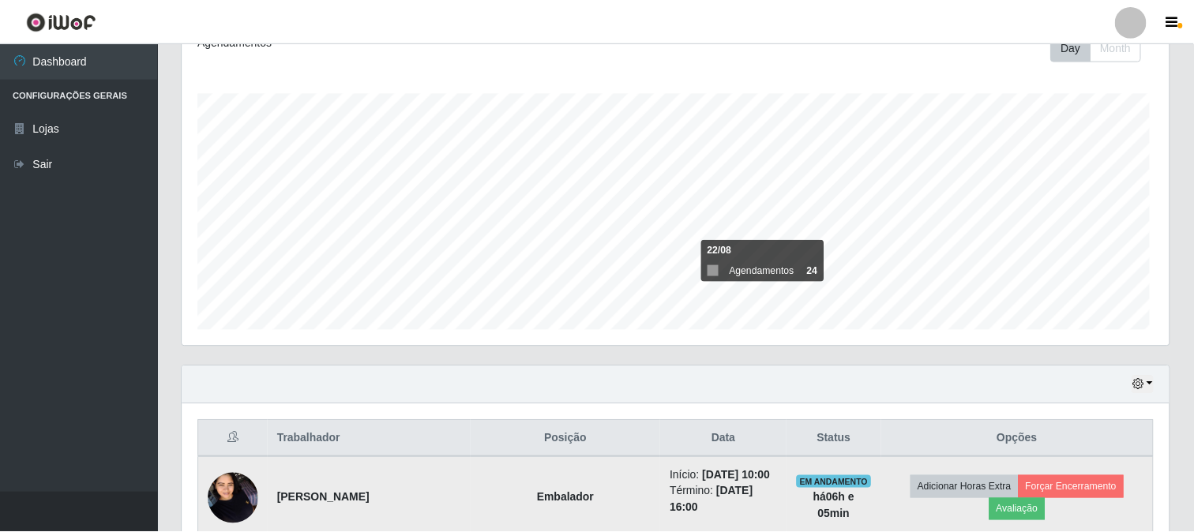
scroll to position [327, 987]
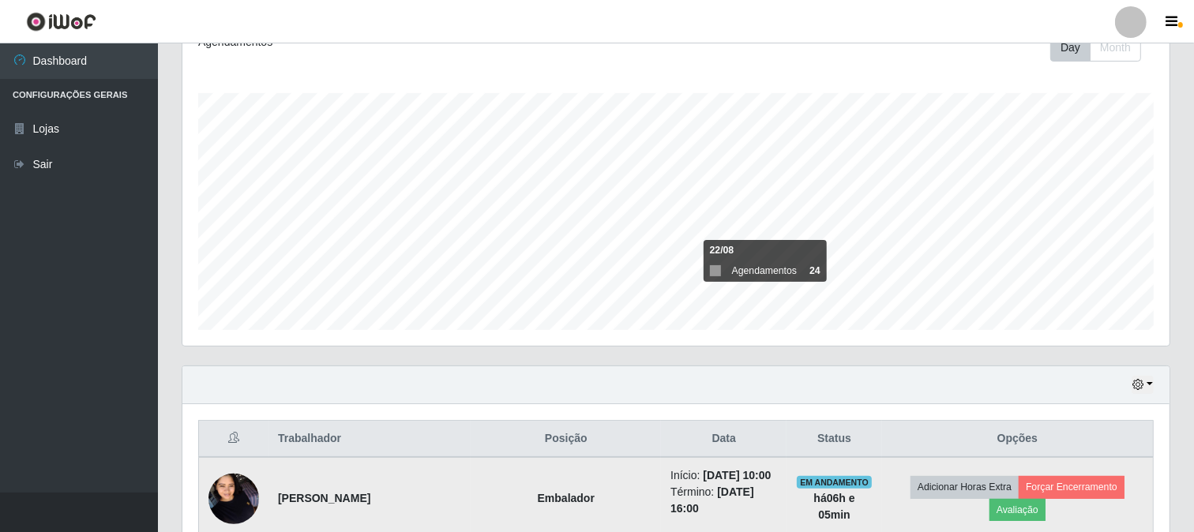
click at [232, 492] on img at bounding box center [234, 498] width 51 height 67
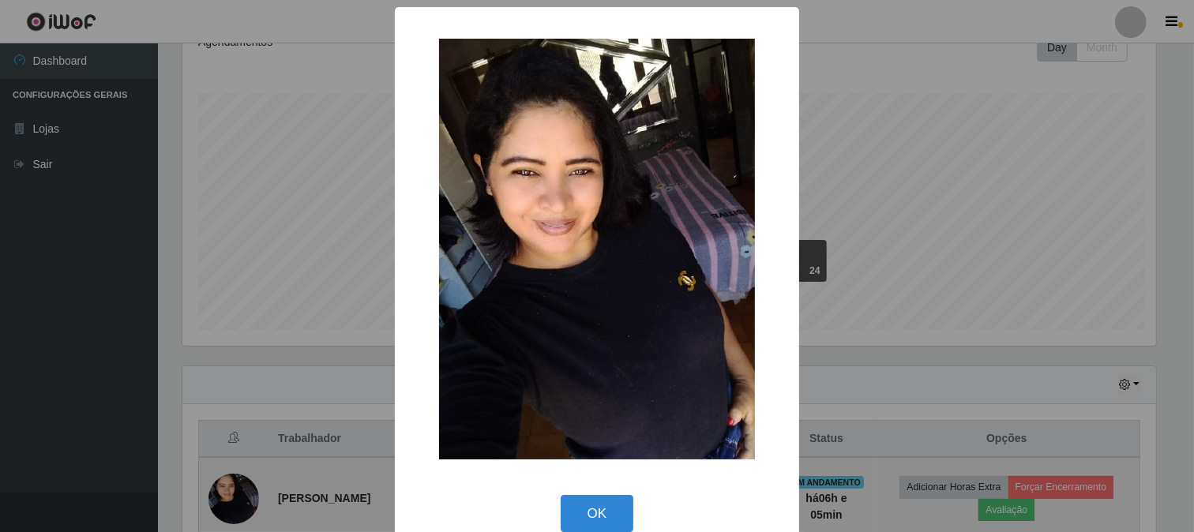
scroll to position [327, 977]
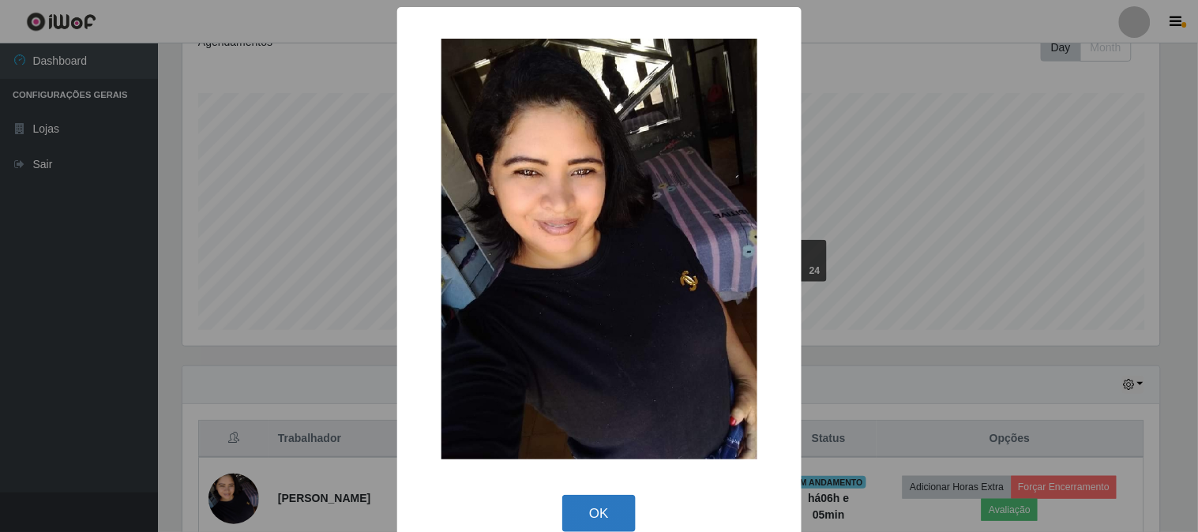
click at [611, 518] on button "OK" at bounding box center [598, 513] width 73 height 37
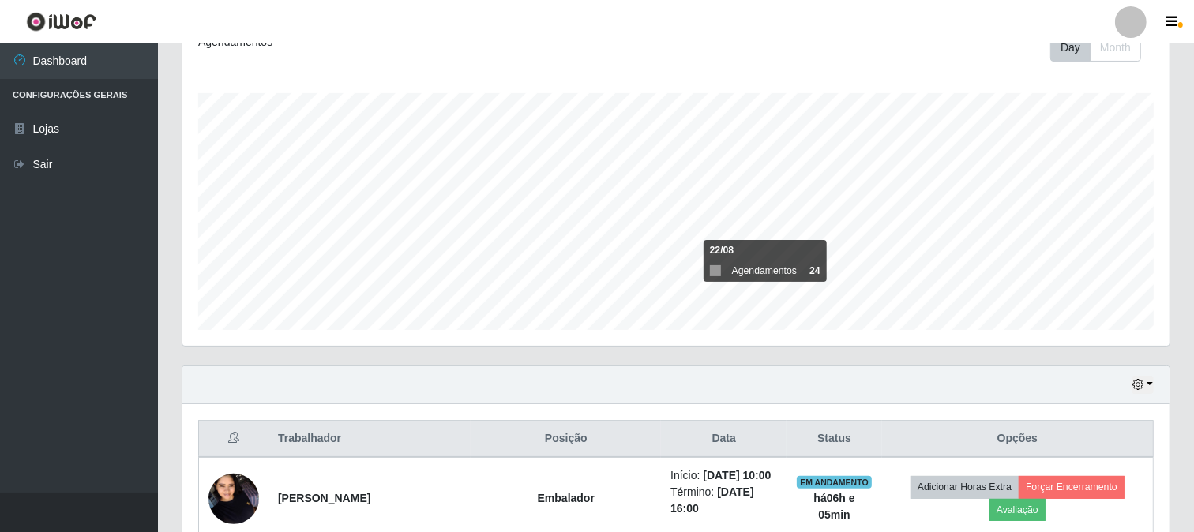
scroll to position [498, 0]
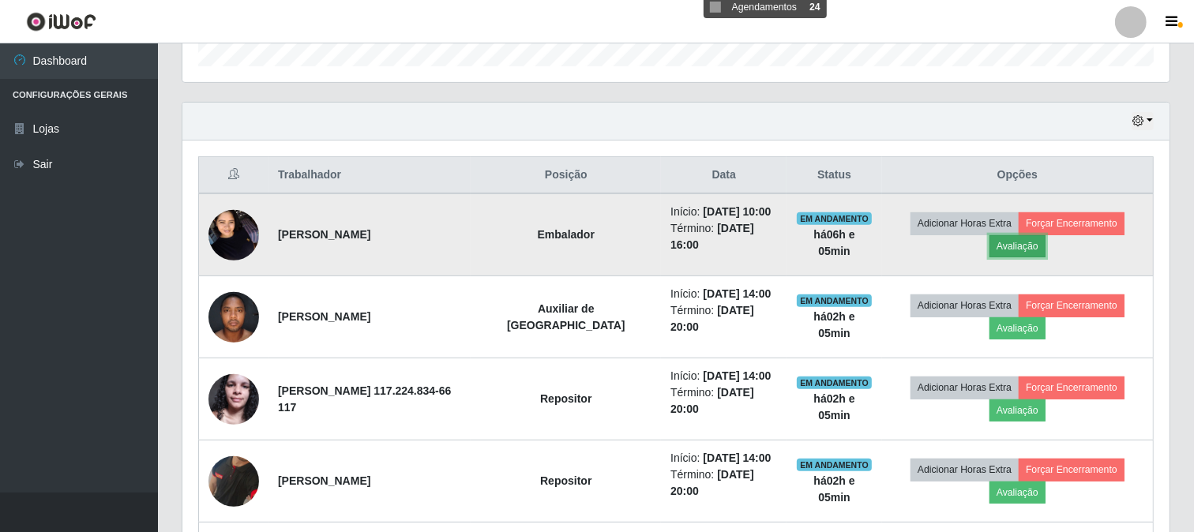
click at [1006, 249] on button "Avaliação" at bounding box center [1018, 246] width 56 height 22
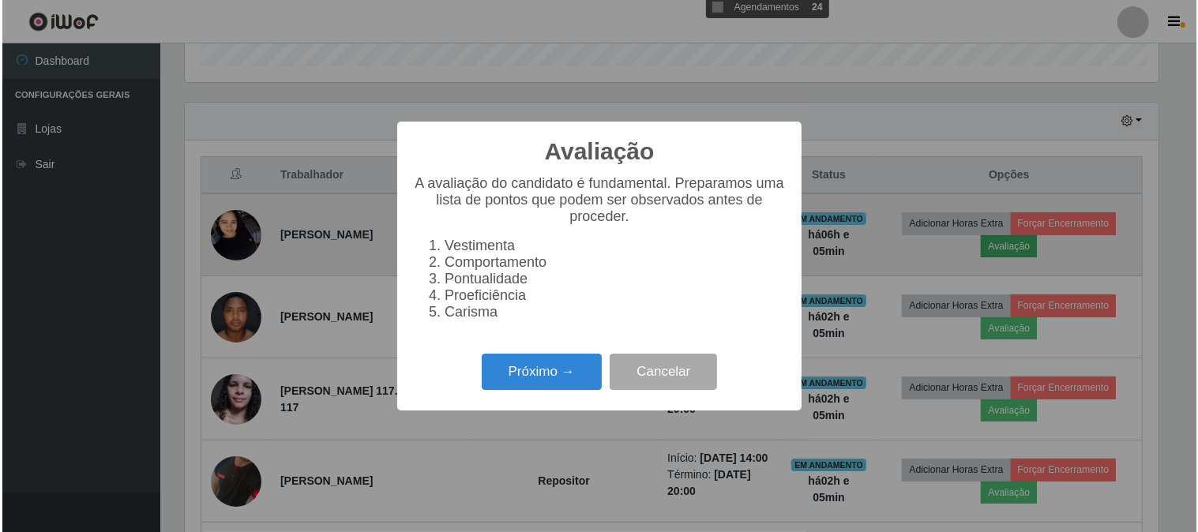
scroll to position [327, 977]
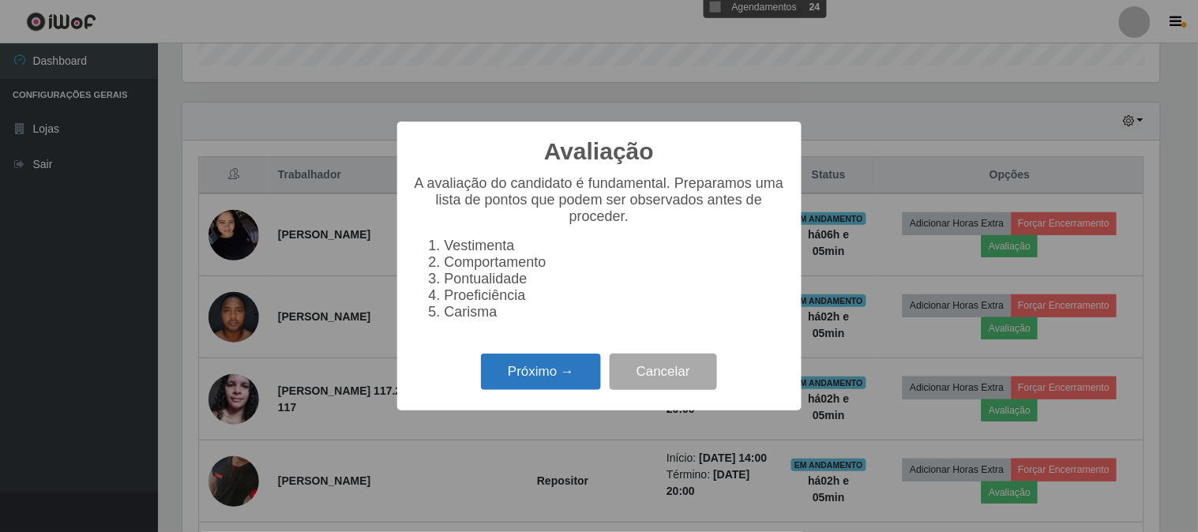
click at [530, 365] on button "Próximo →" at bounding box center [541, 372] width 120 height 37
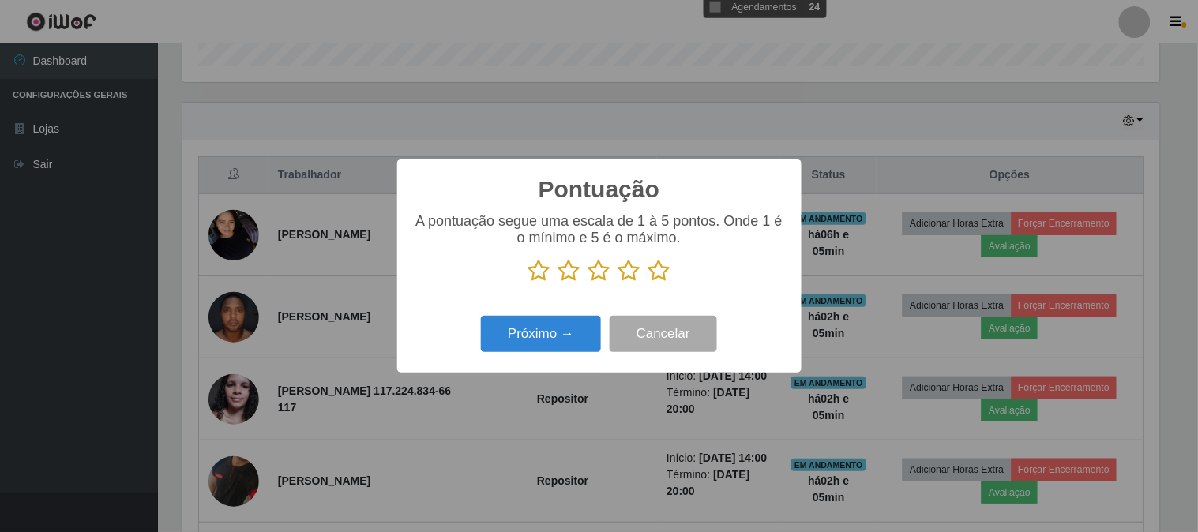
scroll to position [789493, 788843]
click at [659, 276] on icon at bounding box center [659, 271] width 22 height 24
click at [648, 283] on input "radio" at bounding box center [648, 283] width 0 height 0
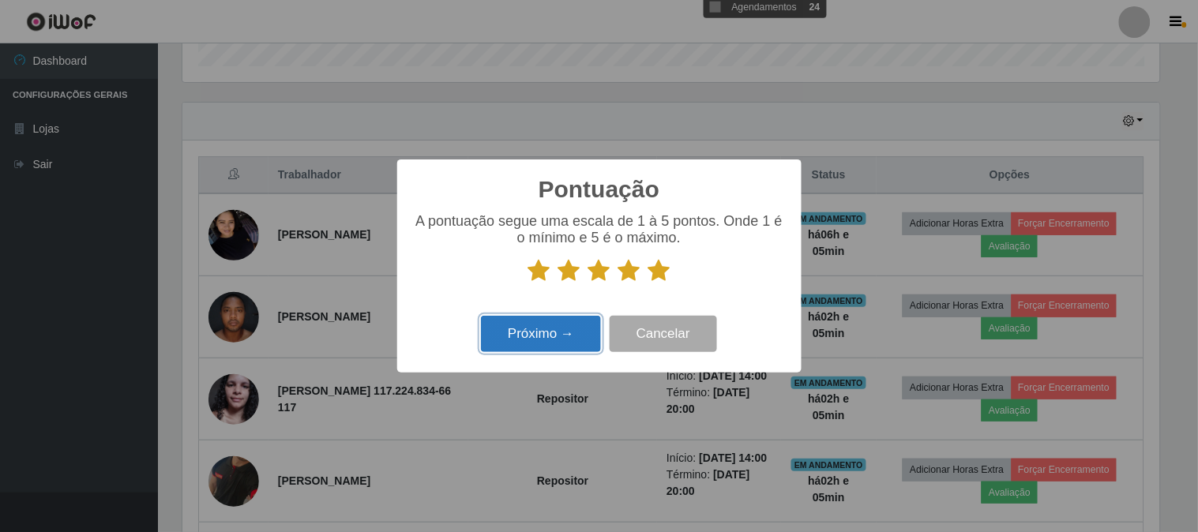
click at [509, 340] on button "Próximo →" at bounding box center [541, 334] width 120 height 37
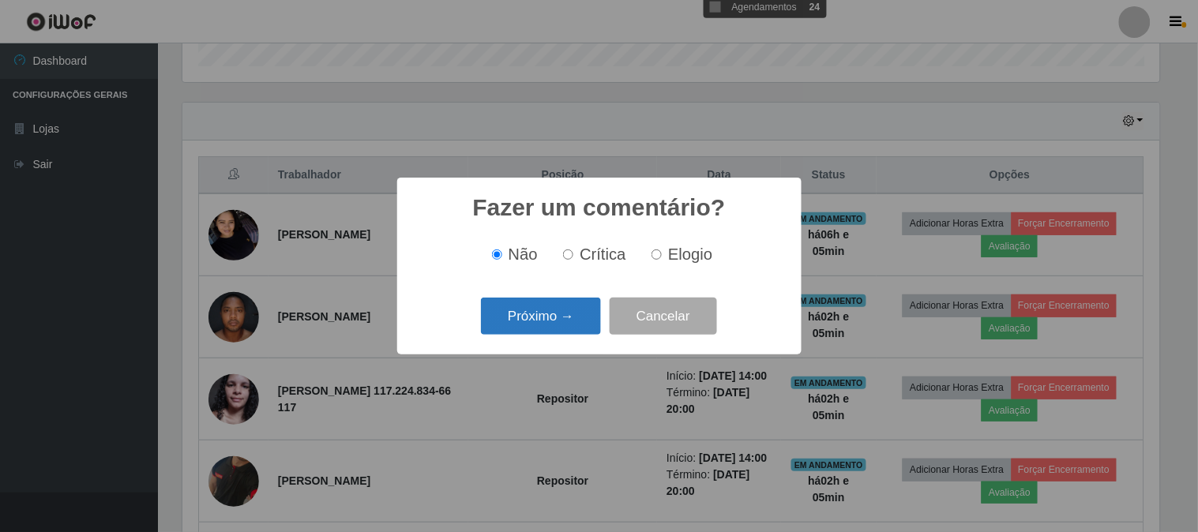
click at [532, 316] on button "Próximo →" at bounding box center [541, 316] width 120 height 37
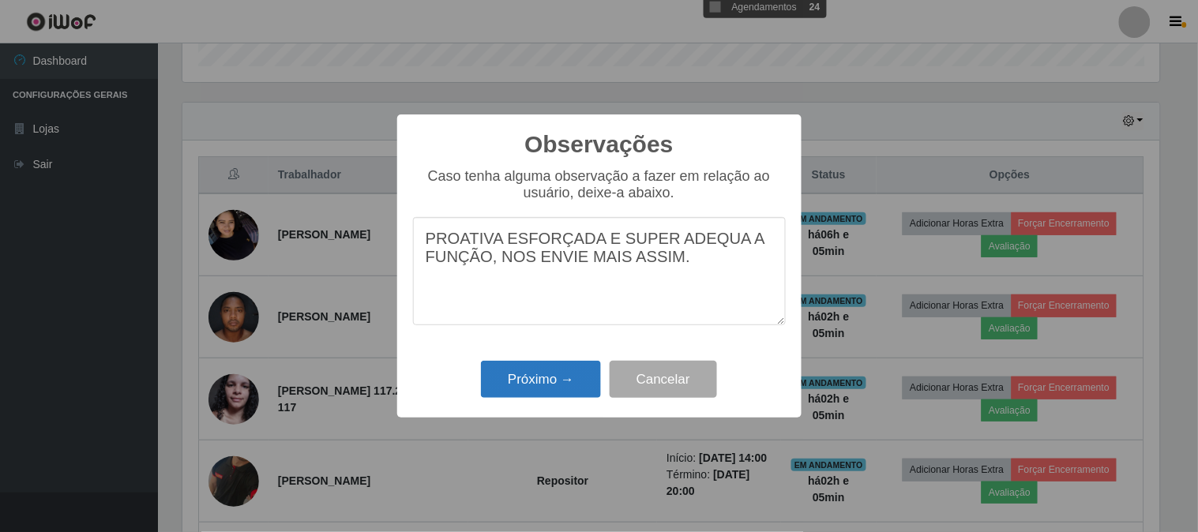
type textarea "PROATIVA ESFORÇADA E SUPER ADEQUA A FUNÇÃO, NOS ENVIE MAIS ASSIM."
click at [538, 387] on button "Próximo →" at bounding box center [541, 379] width 120 height 37
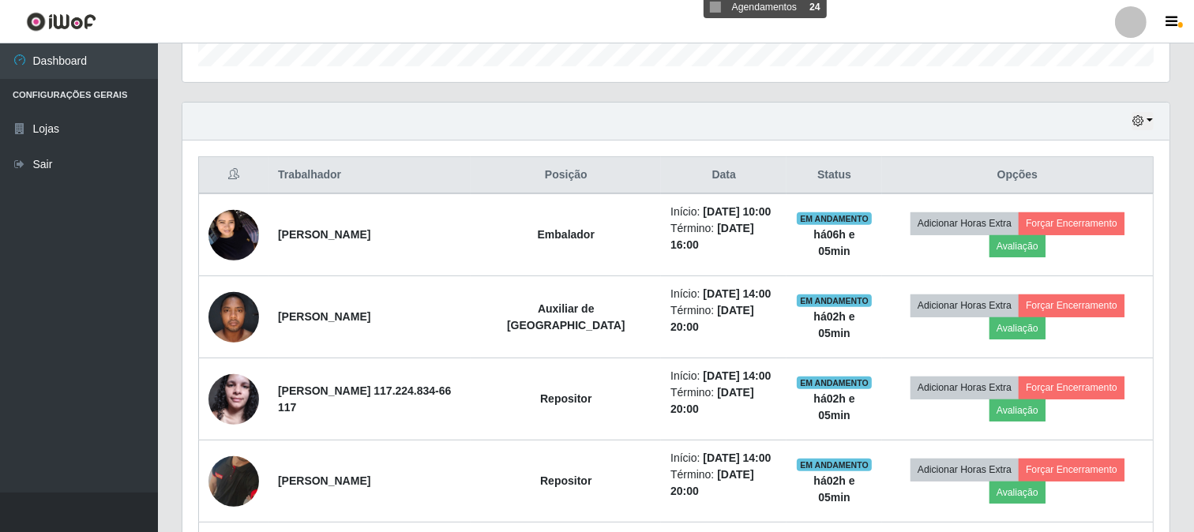
scroll to position [327, 987]
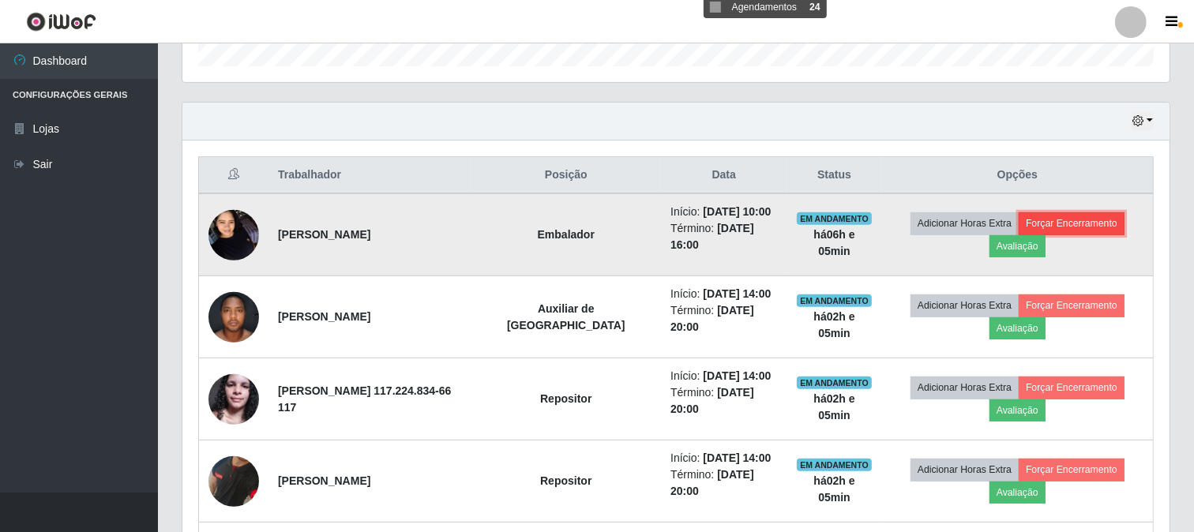
click at [1087, 218] on button "Forçar Encerramento" at bounding box center [1072, 223] width 106 height 22
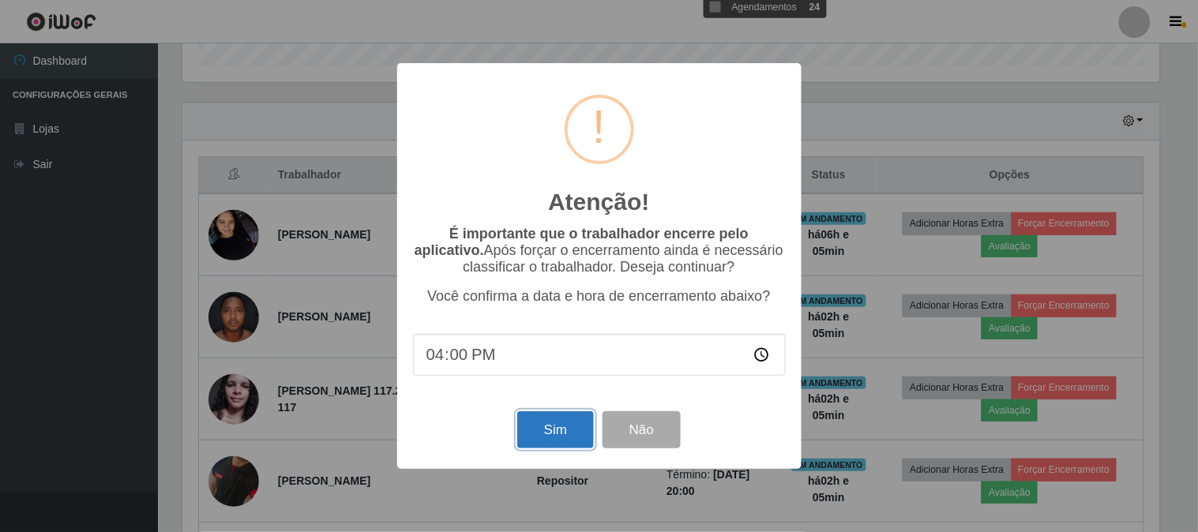
click at [558, 430] on button "Sim" at bounding box center [555, 429] width 77 height 37
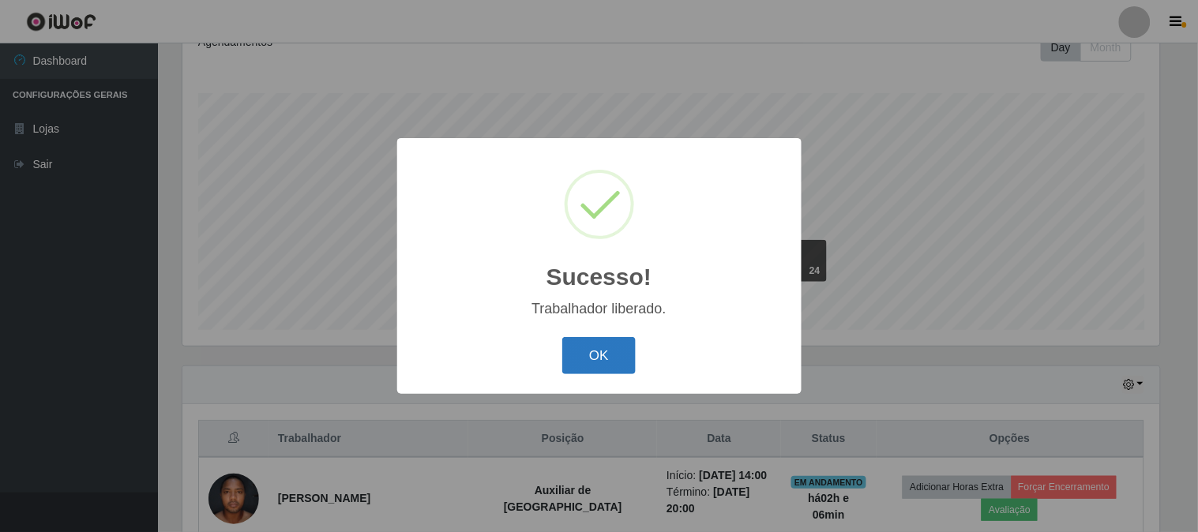
click at [611, 359] on button "OK" at bounding box center [598, 355] width 73 height 37
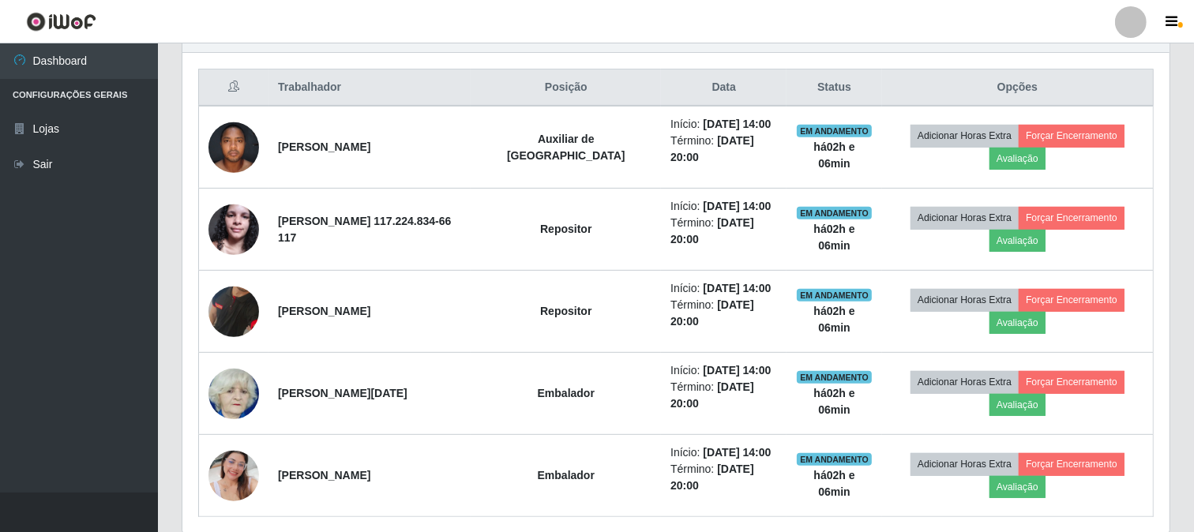
scroll to position [645, 0]
